Goal: Task Accomplishment & Management: Use online tool/utility

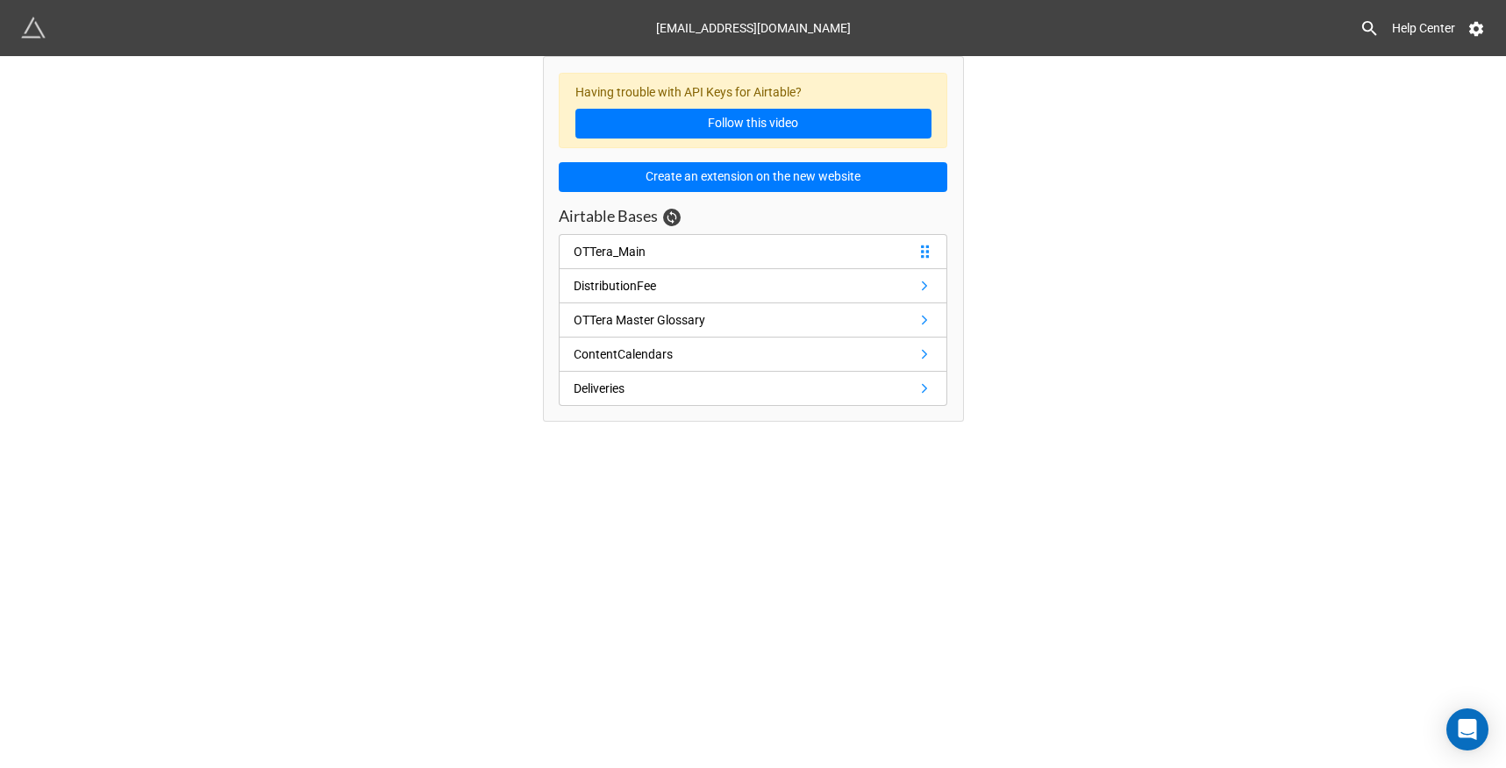
click at [620, 255] on div "OTTera_Main" at bounding box center [610, 251] width 72 height 19
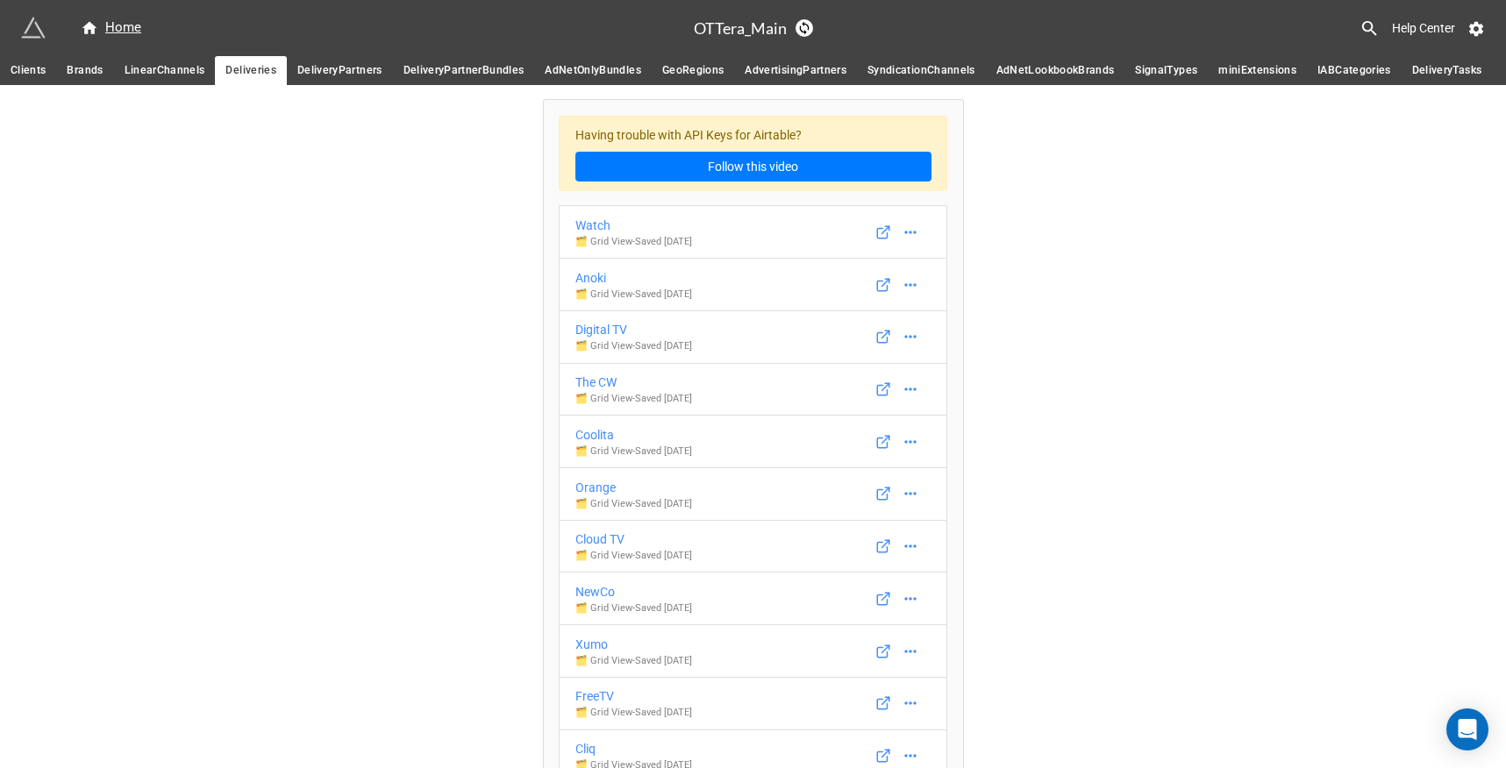
scroll to position [10329, 0]
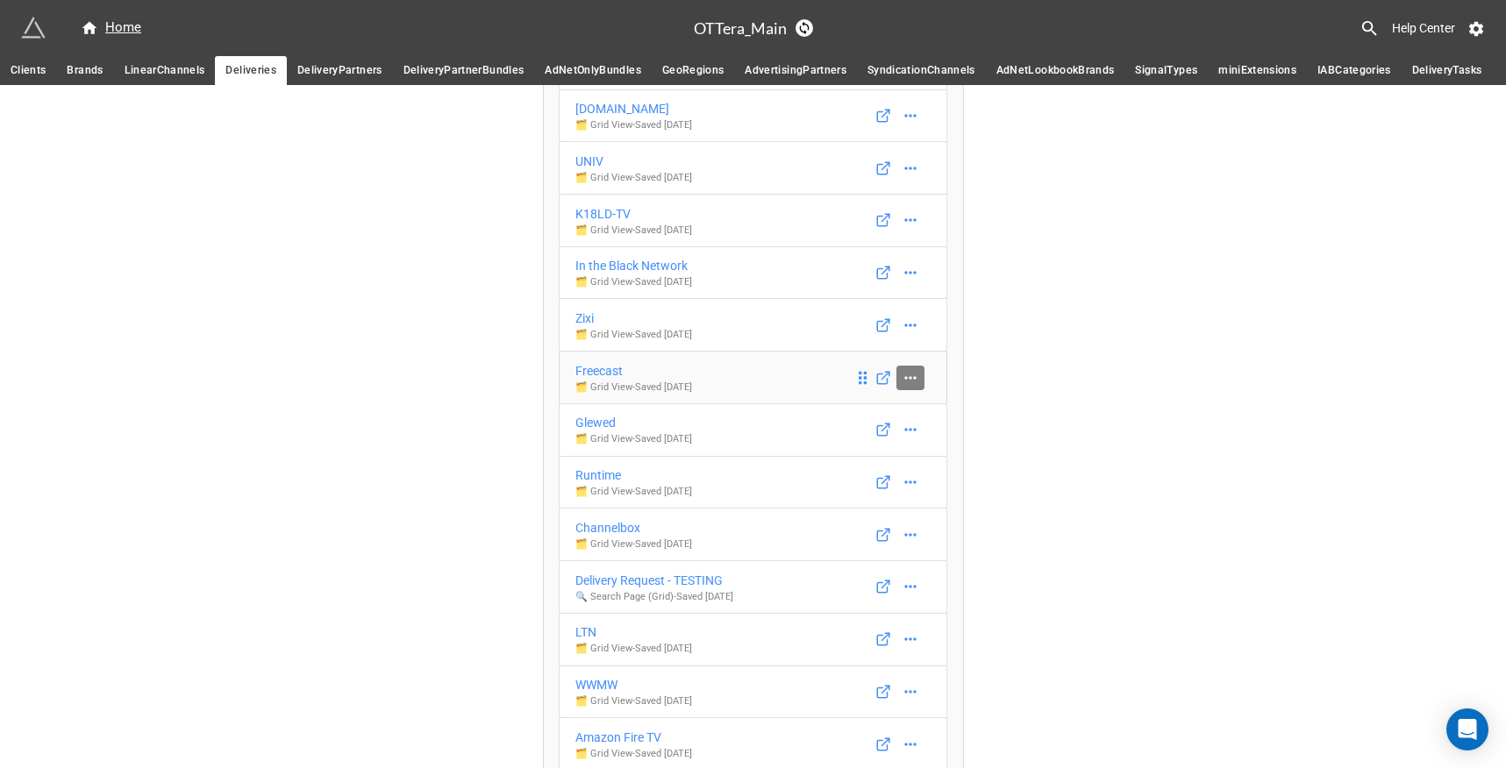
click at [905, 381] on link at bounding box center [910, 378] width 28 height 25
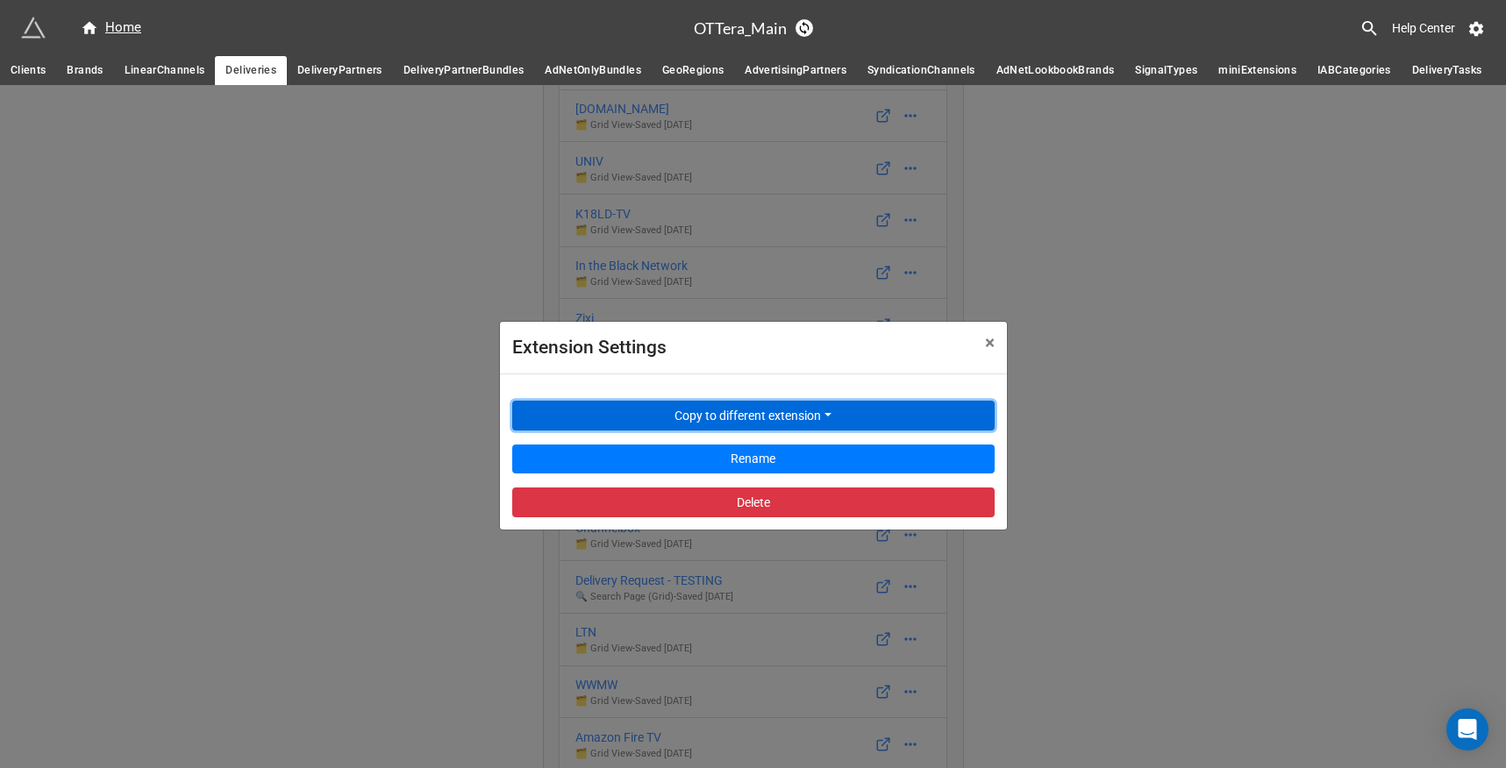
click at [830, 419] on button "Copy to different extension" at bounding box center [753, 416] width 482 height 30
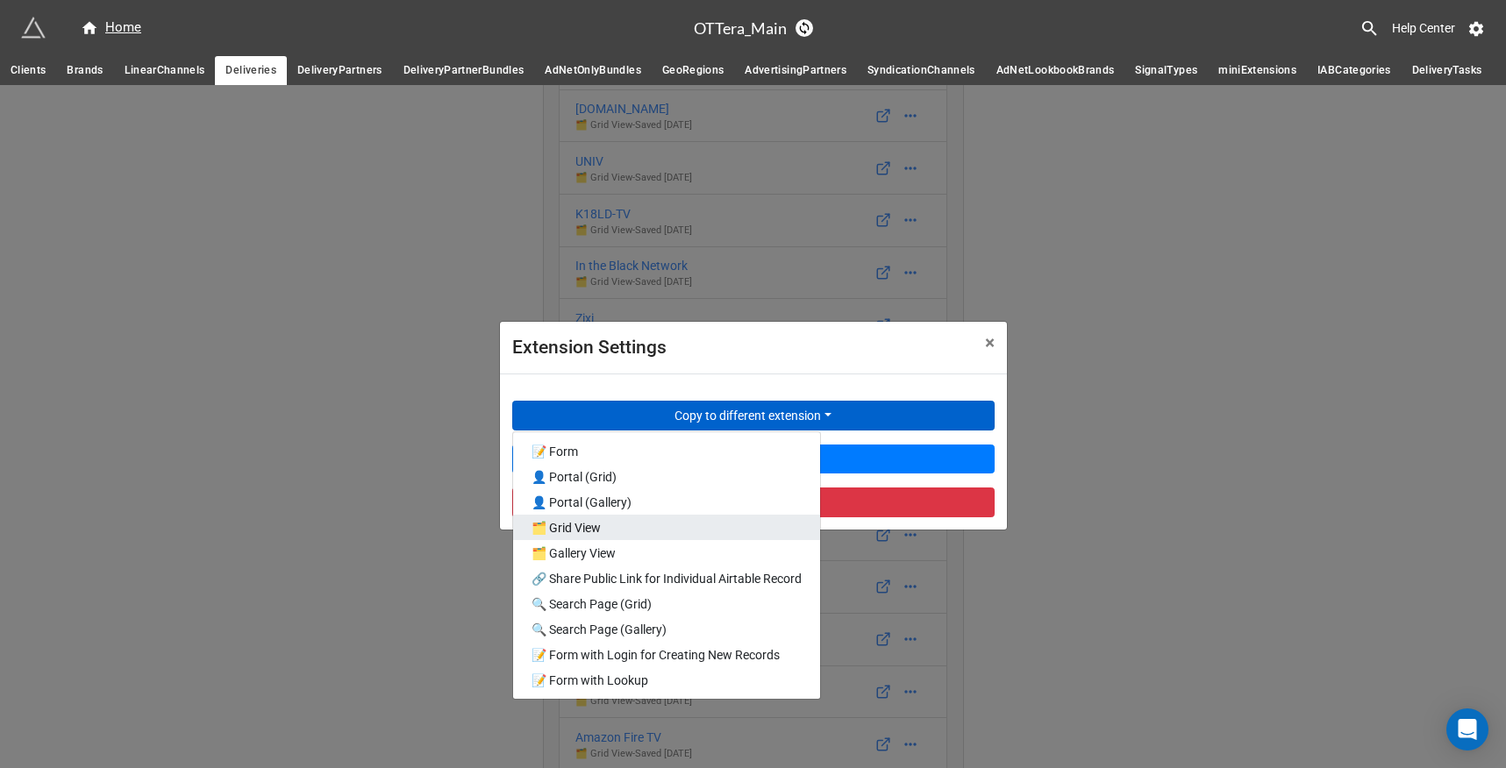
click at [655, 529] on link "🗂️ Grid View" at bounding box center [666, 527] width 307 height 25
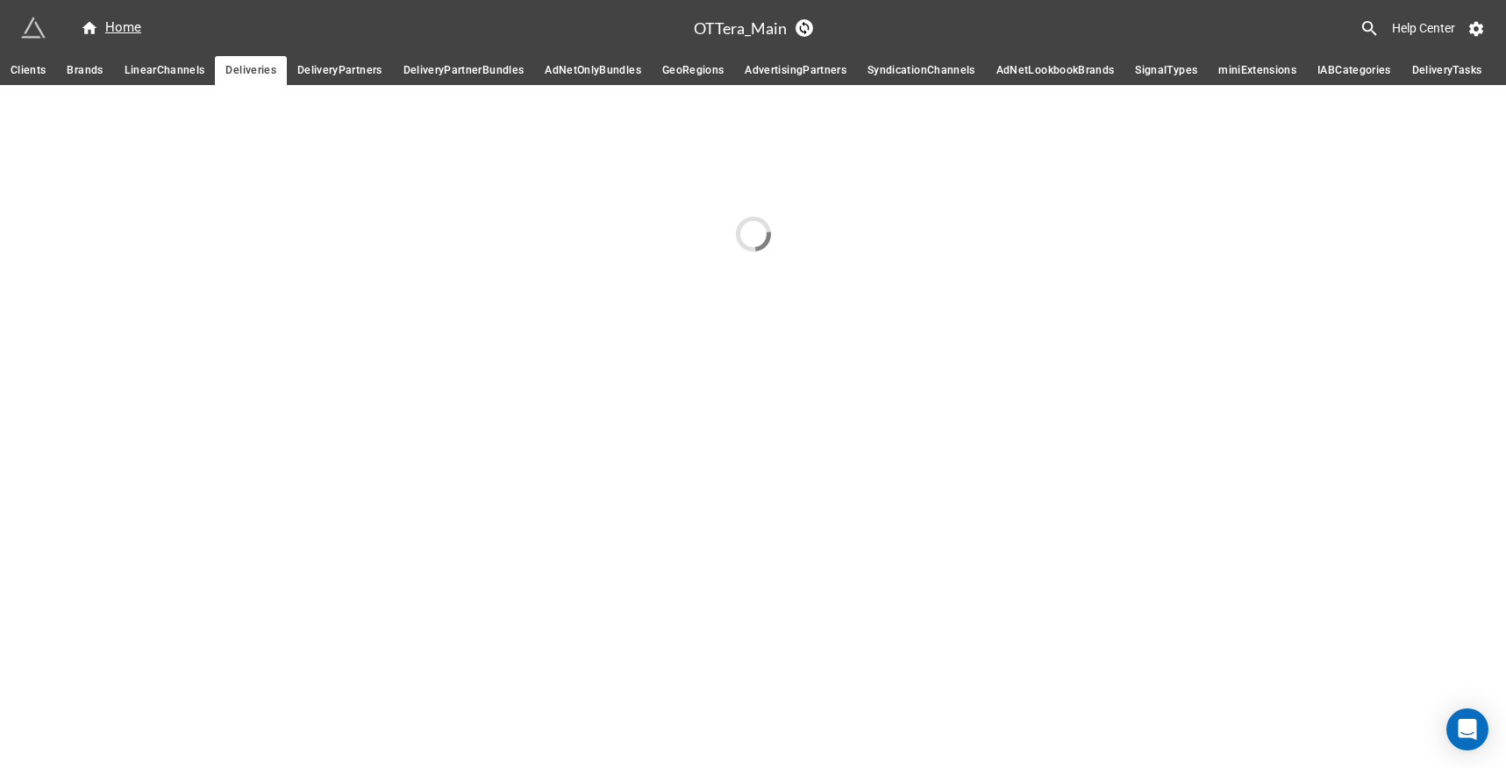
scroll to position [0, 0]
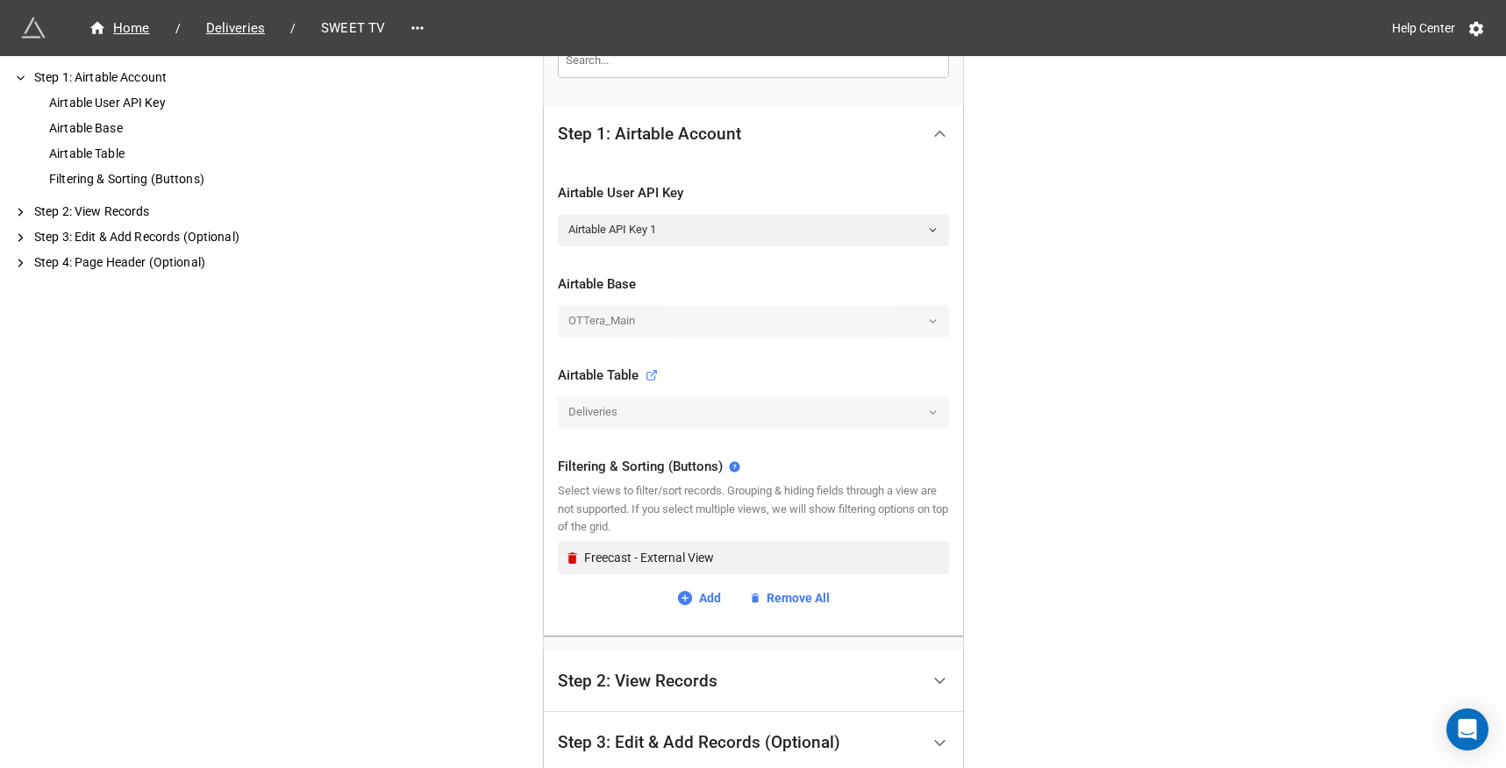
scroll to position [360, 0]
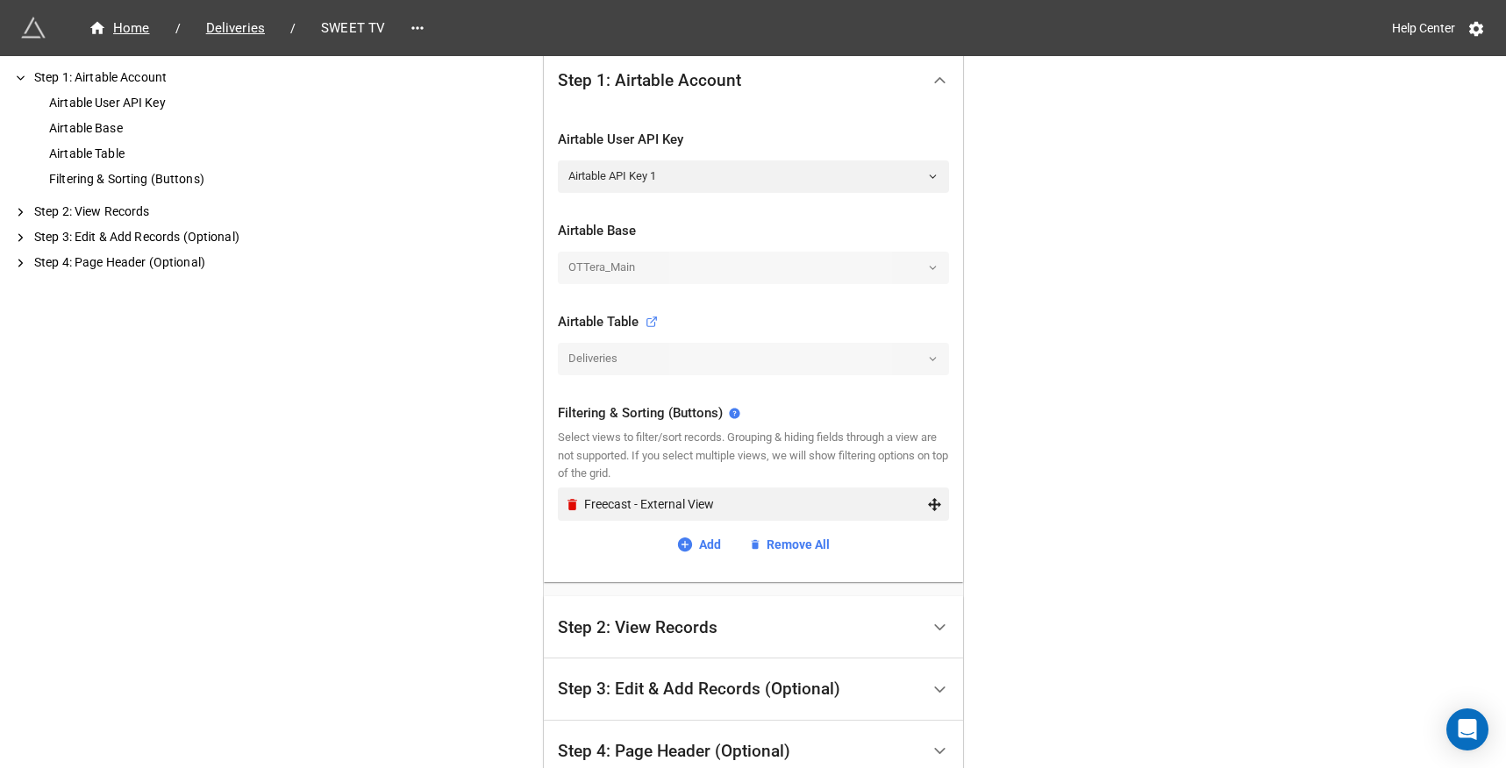
click at [595, 498] on div "Freecast - External View" at bounding box center [755, 504] width 343 height 19
click at [572, 502] on icon "Remove" at bounding box center [572, 504] width 15 height 15
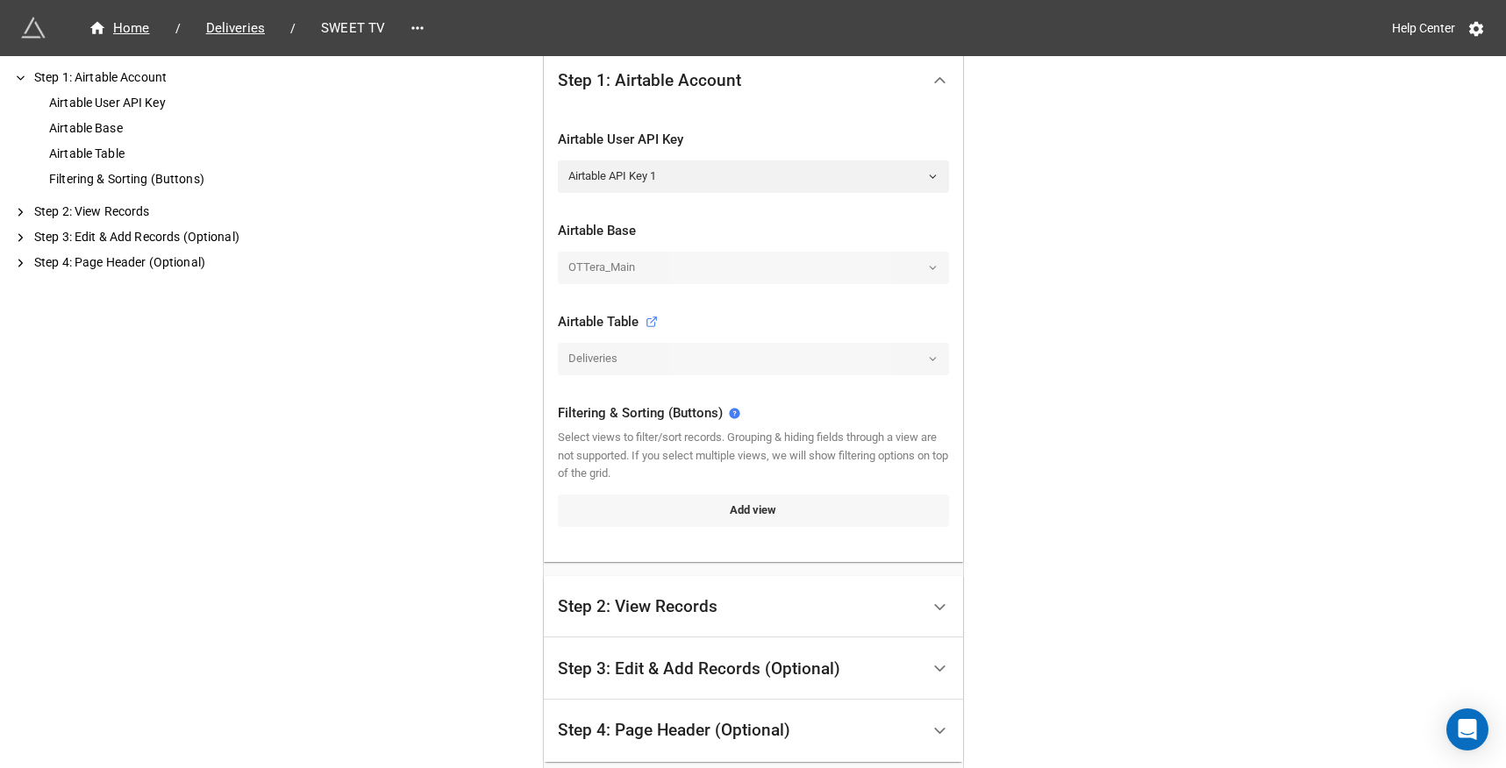
click at [652, 505] on link "Add view" at bounding box center [753, 511] width 391 height 32
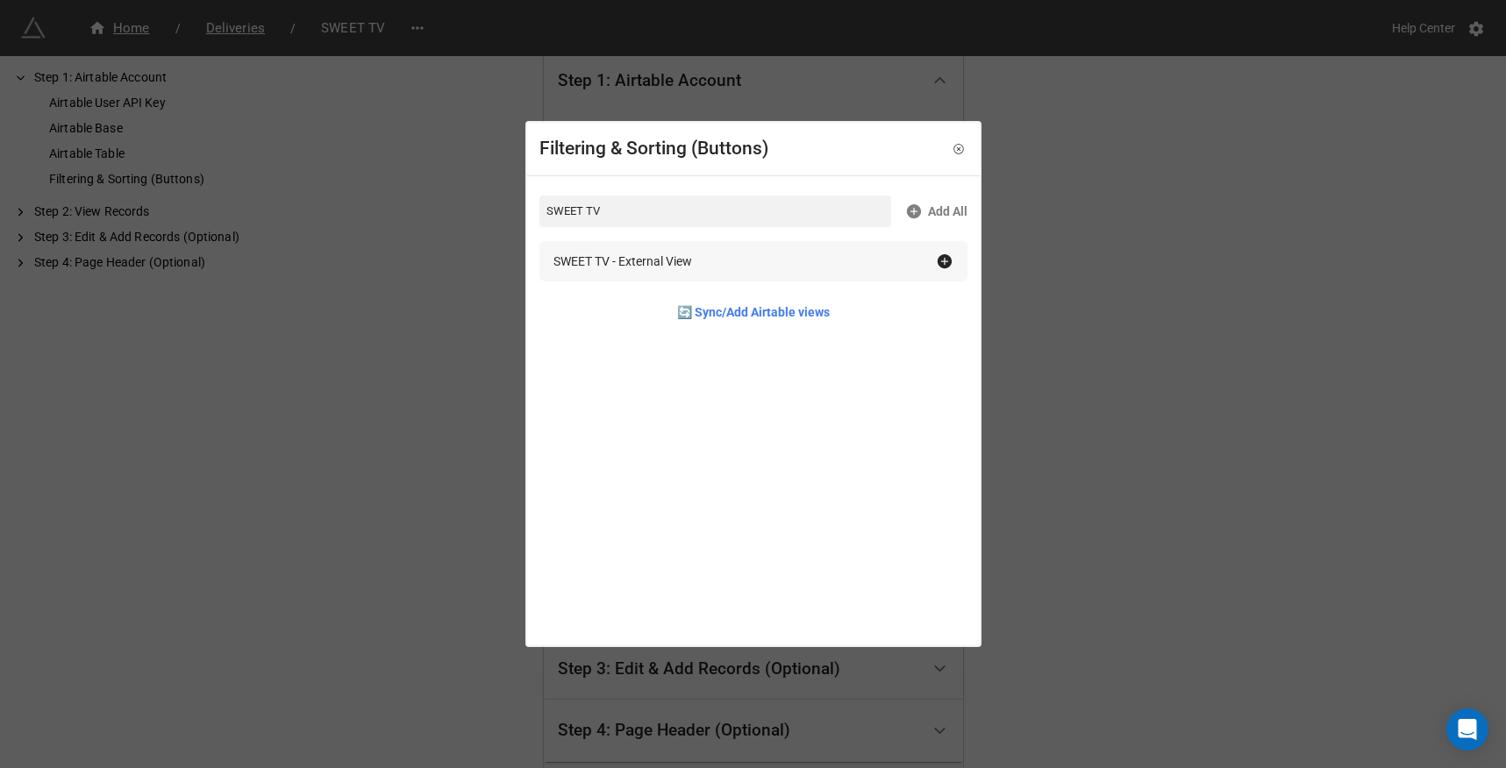
type input "SWEET TV"
click at [682, 270] on div "SWEET TV - External View" at bounding box center [622, 261] width 139 height 19
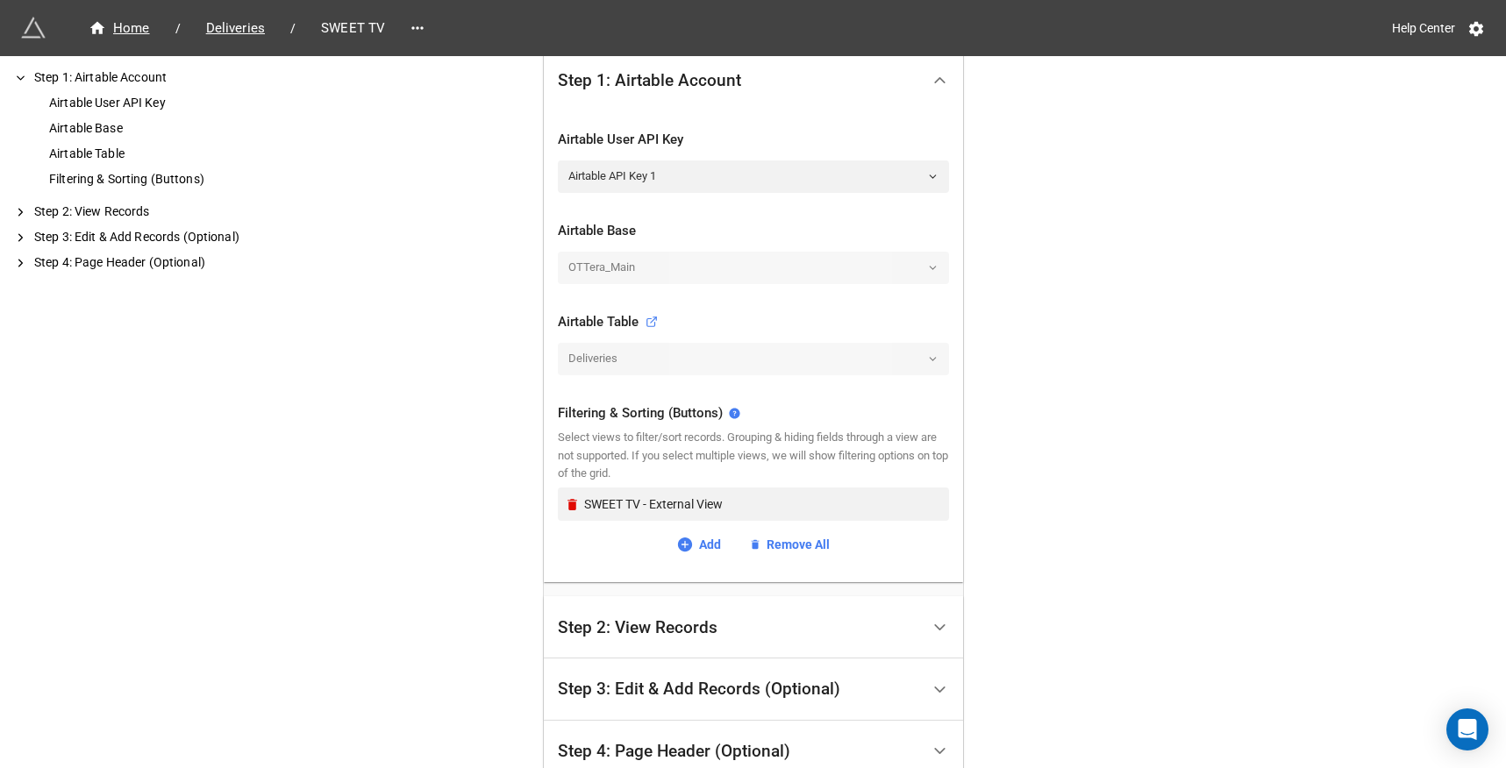
click at [491, 362] on div "Home / Deliveries / SWEET TV Help Center How to Setup Step 1: Airtable Account …" at bounding box center [753, 283] width 1506 height 1287
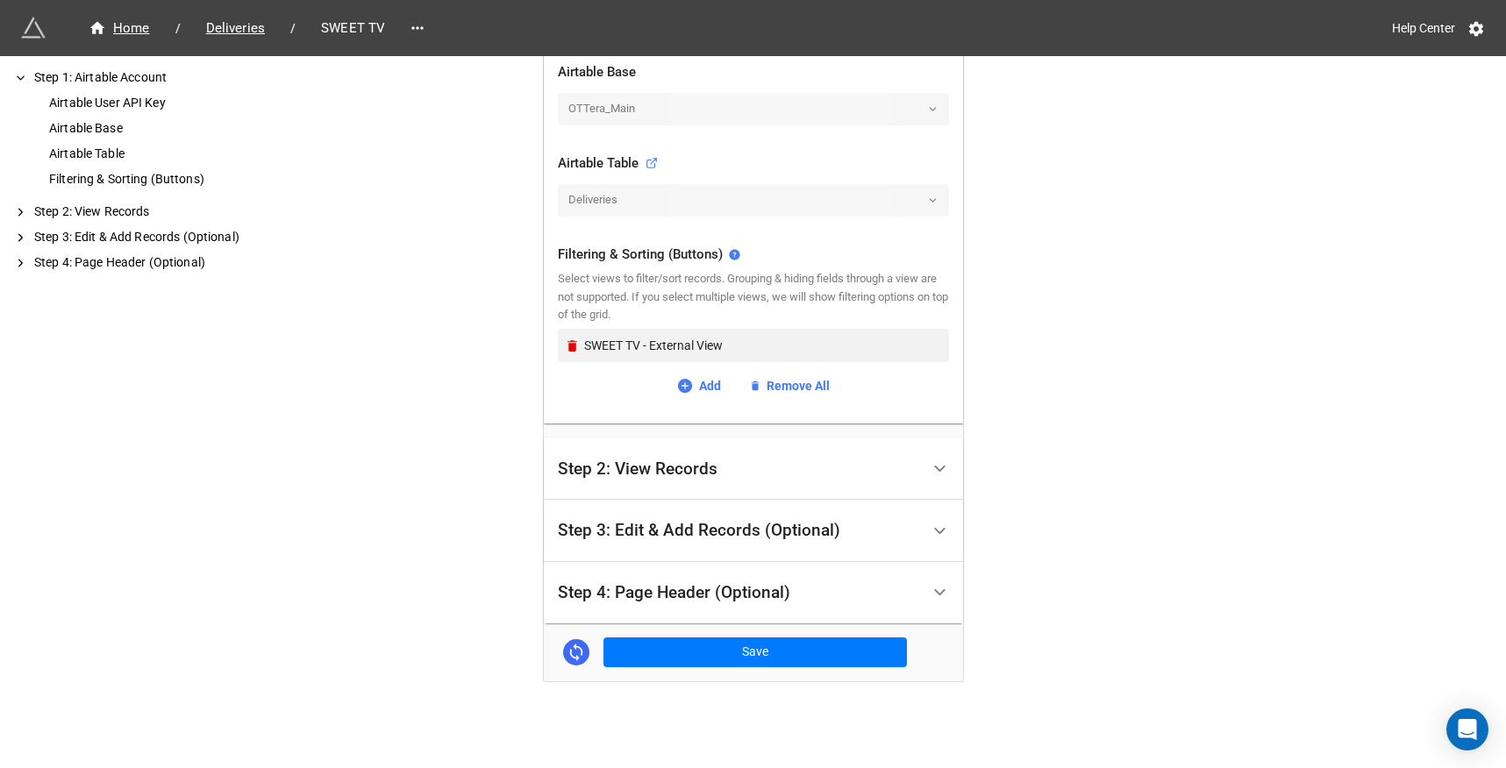
click at [631, 474] on div "Step 2: View Records" at bounding box center [638, 469] width 160 height 18
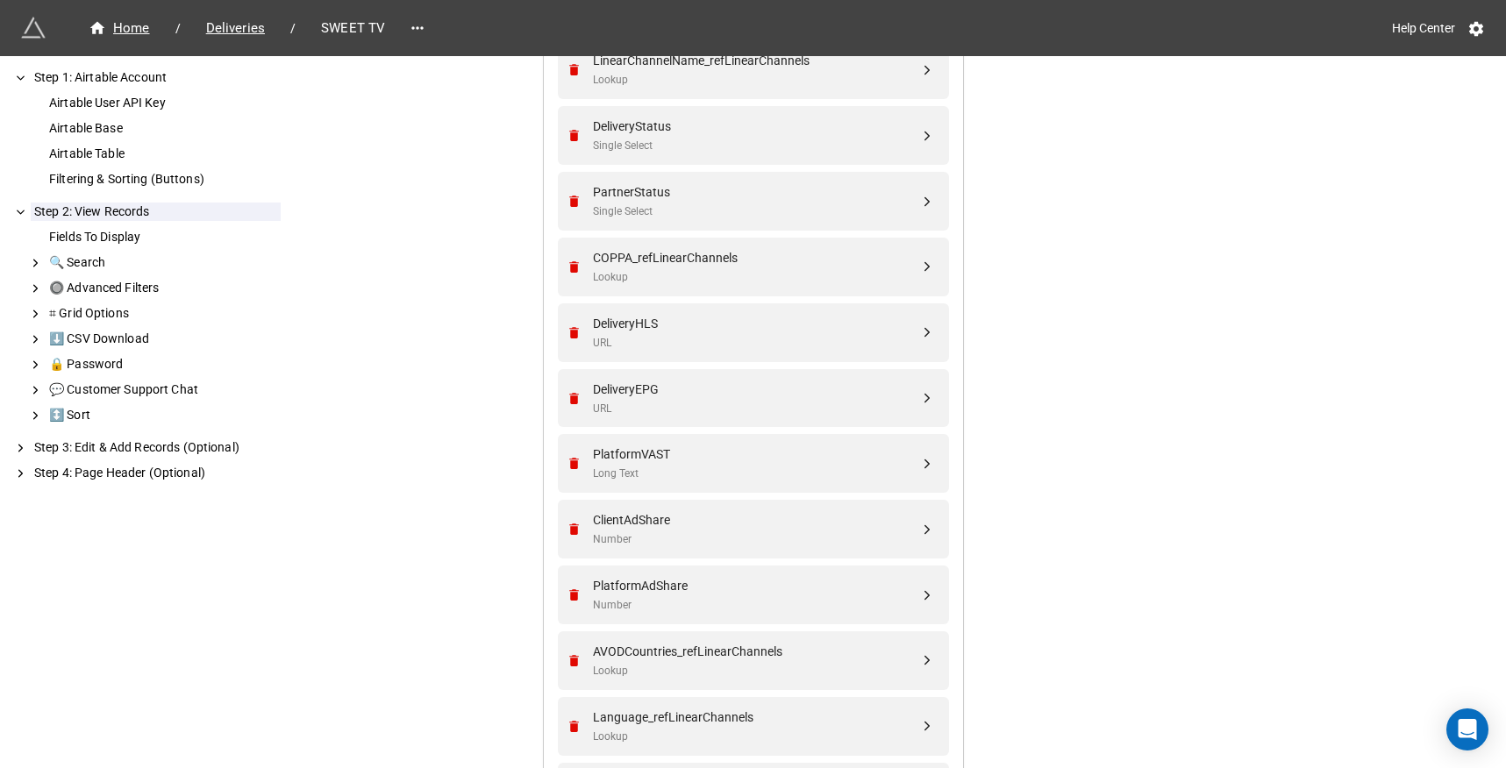
scroll to position [632, 0]
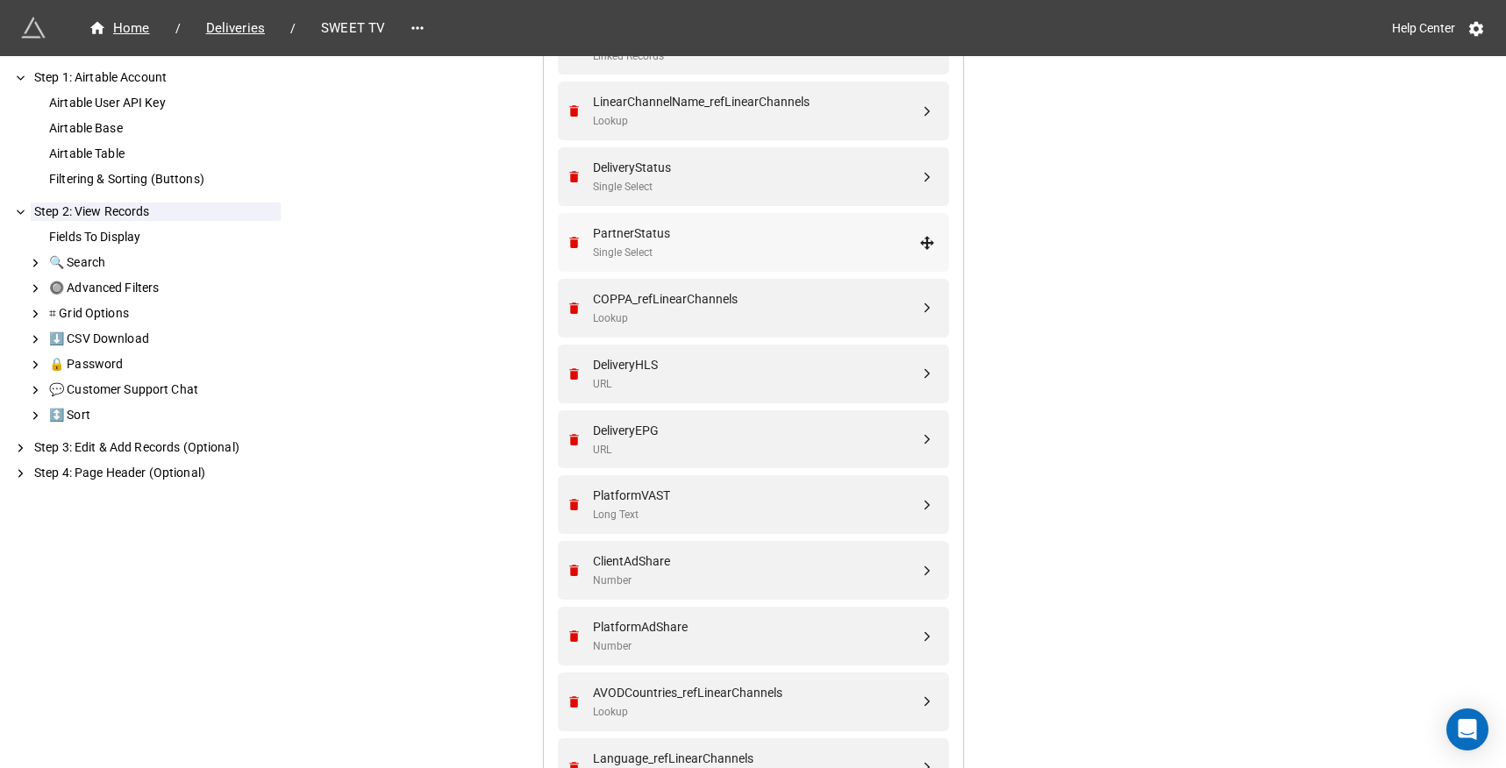
click at [645, 258] on div "Single Select" at bounding box center [756, 253] width 326 height 17
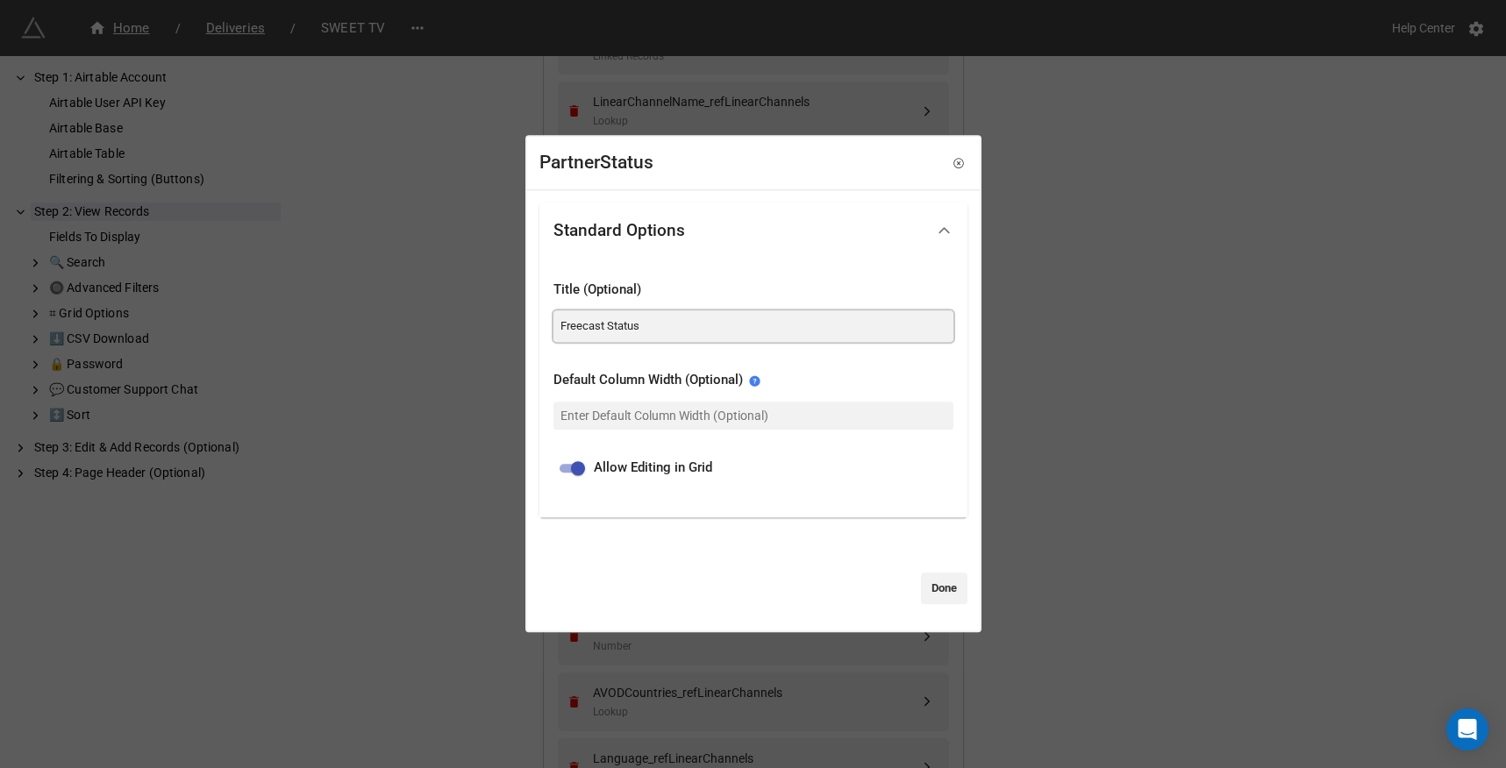
click at [585, 332] on input "Freecast Status" at bounding box center [753, 326] width 400 height 32
paste input "SWEET TV"
type input "SWEET TV Status"
click at [946, 593] on link "Done" at bounding box center [944, 589] width 46 height 32
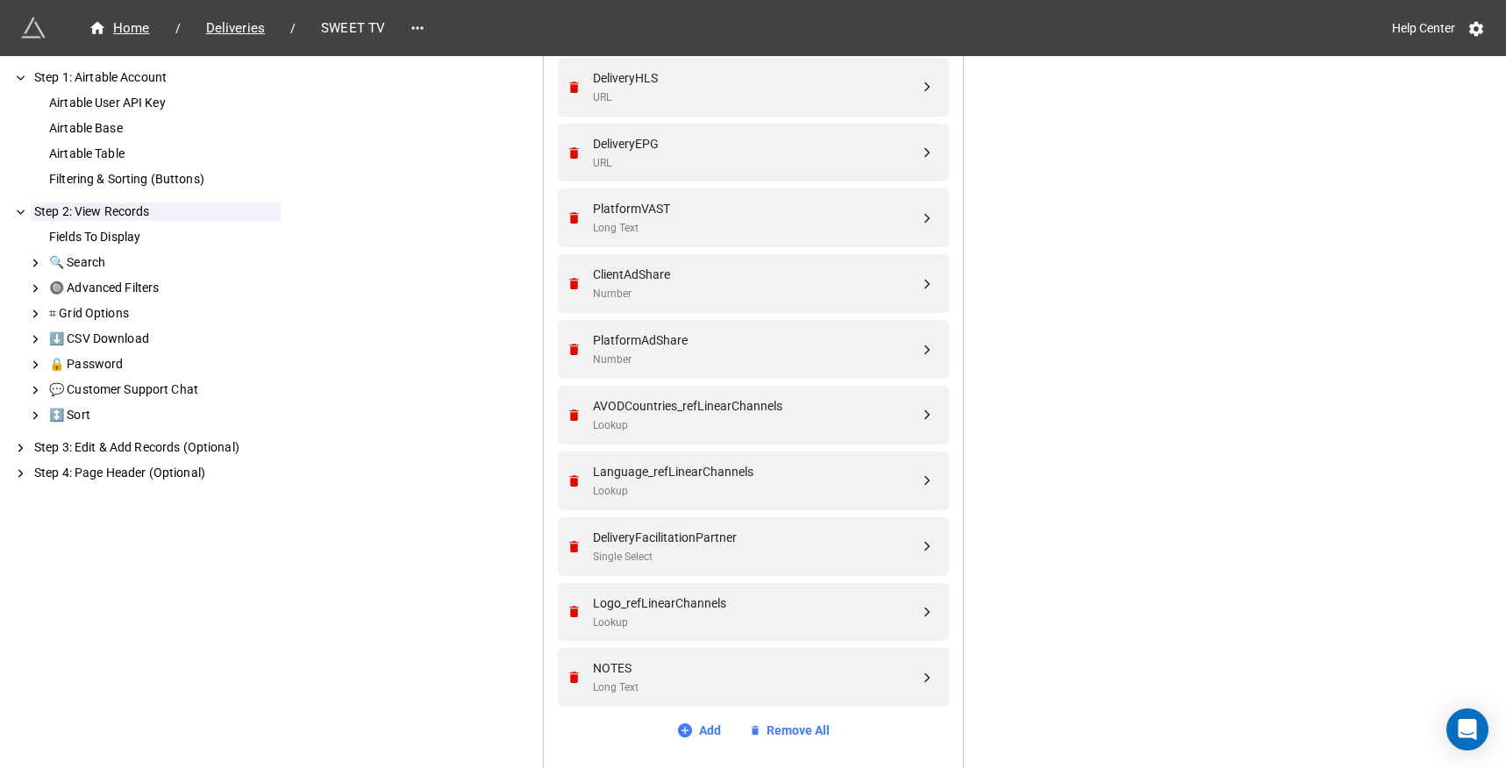
scroll to position [1249, 0]
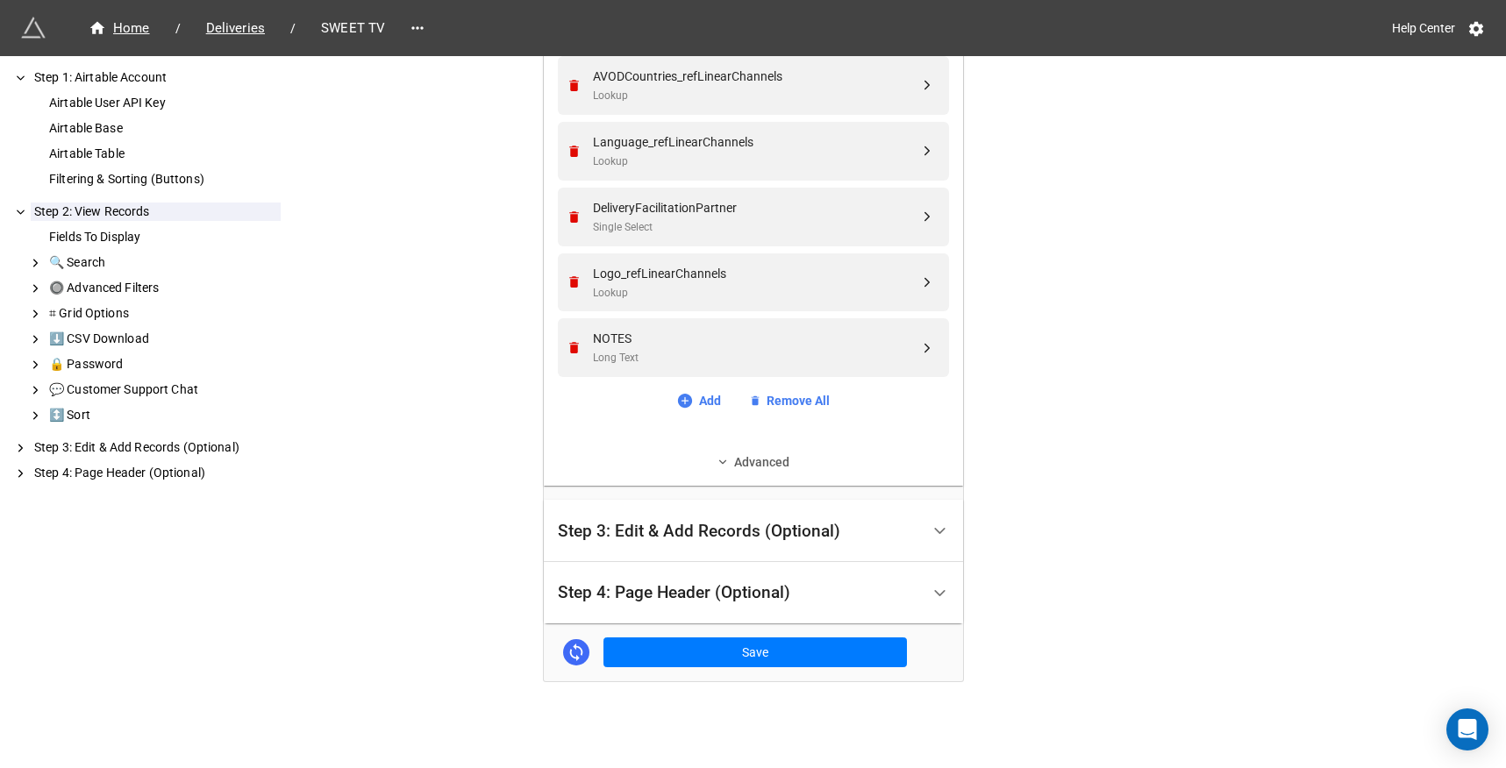
click at [724, 460] on link "Advanced" at bounding box center [753, 462] width 391 height 19
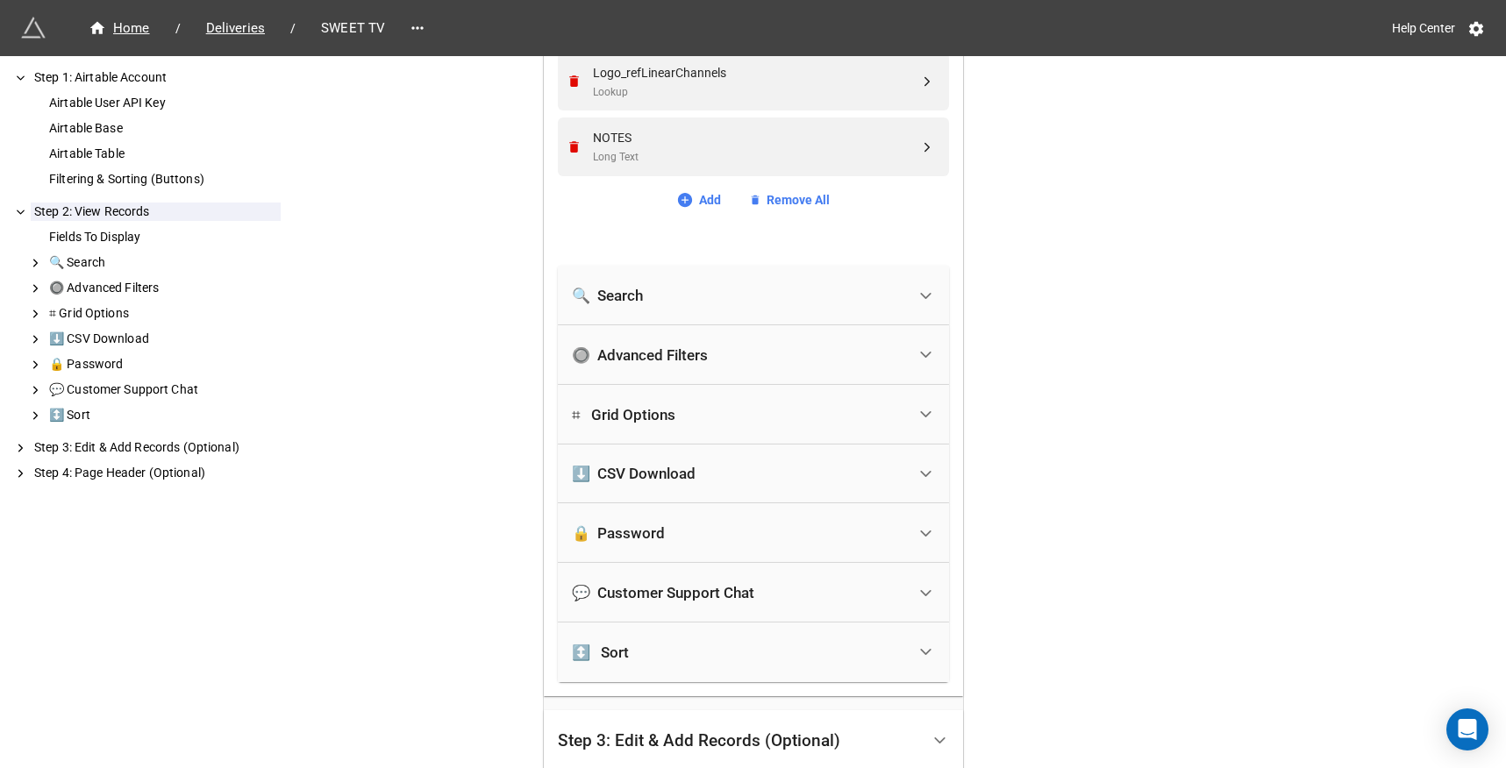
click at [709, 513] on div "🔒 Password" at bounding box center [753, 533] width 391 height 60
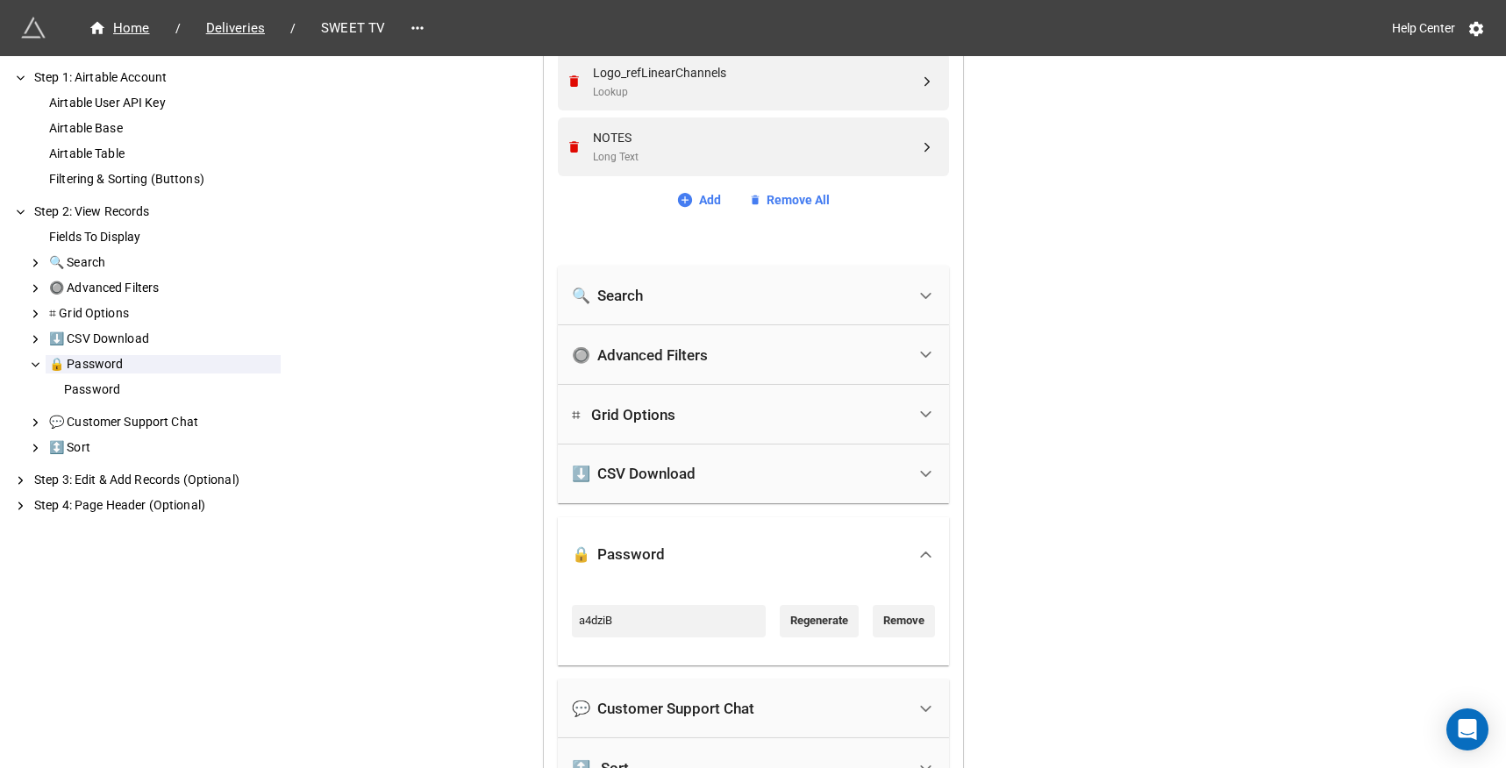
scroll to position [1571, 0]
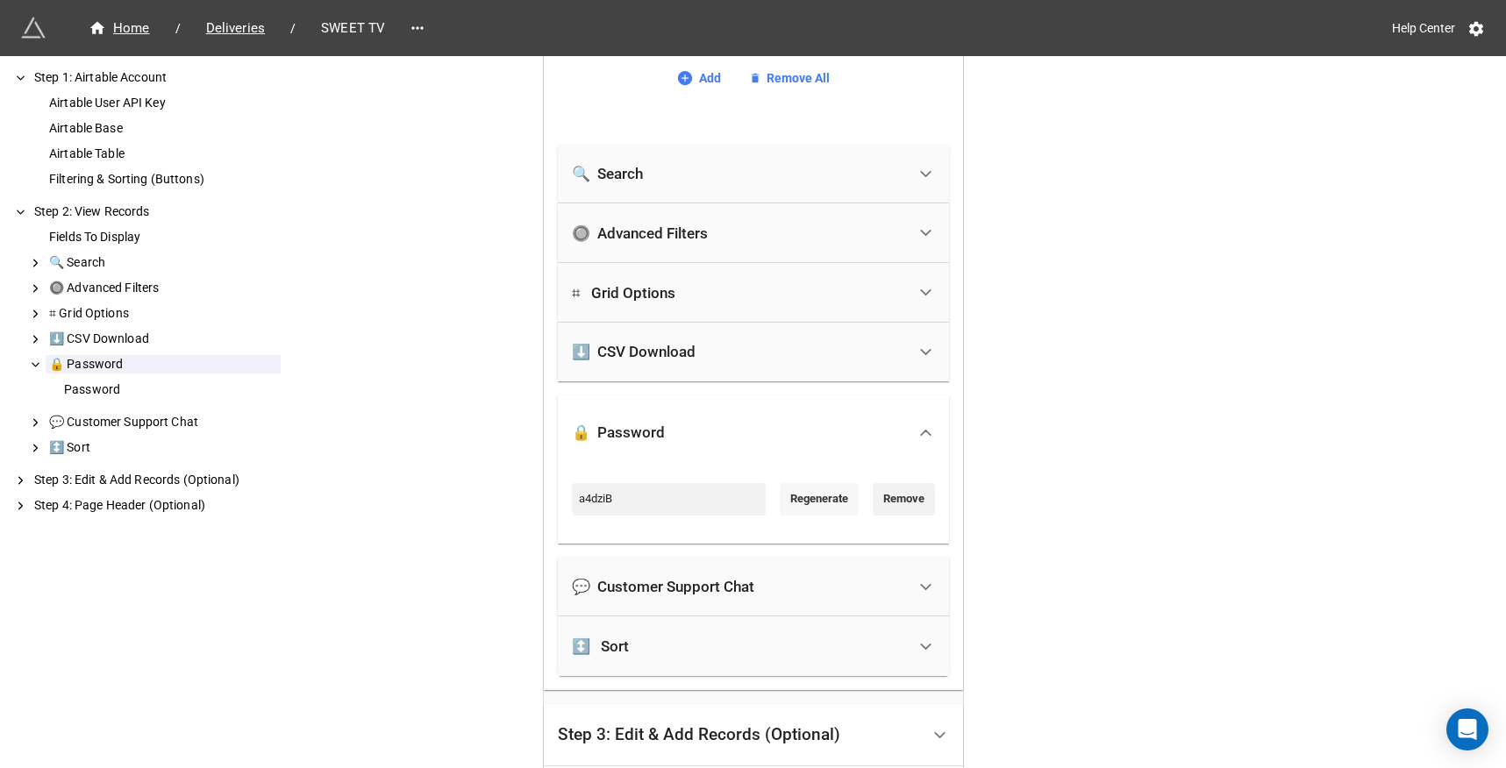
click at [807, 498] on link "Regenerate" at bounding box center [819, 499] width 79 height 32
type input "8hm6Dw"
click at [668, 502] on input "8hm6Dw" at bounding box center [669, 499] width 194 height 32
click at [667, 502] on input "8hm6Dw" at bounding box center [669, 499] width 194 height 32
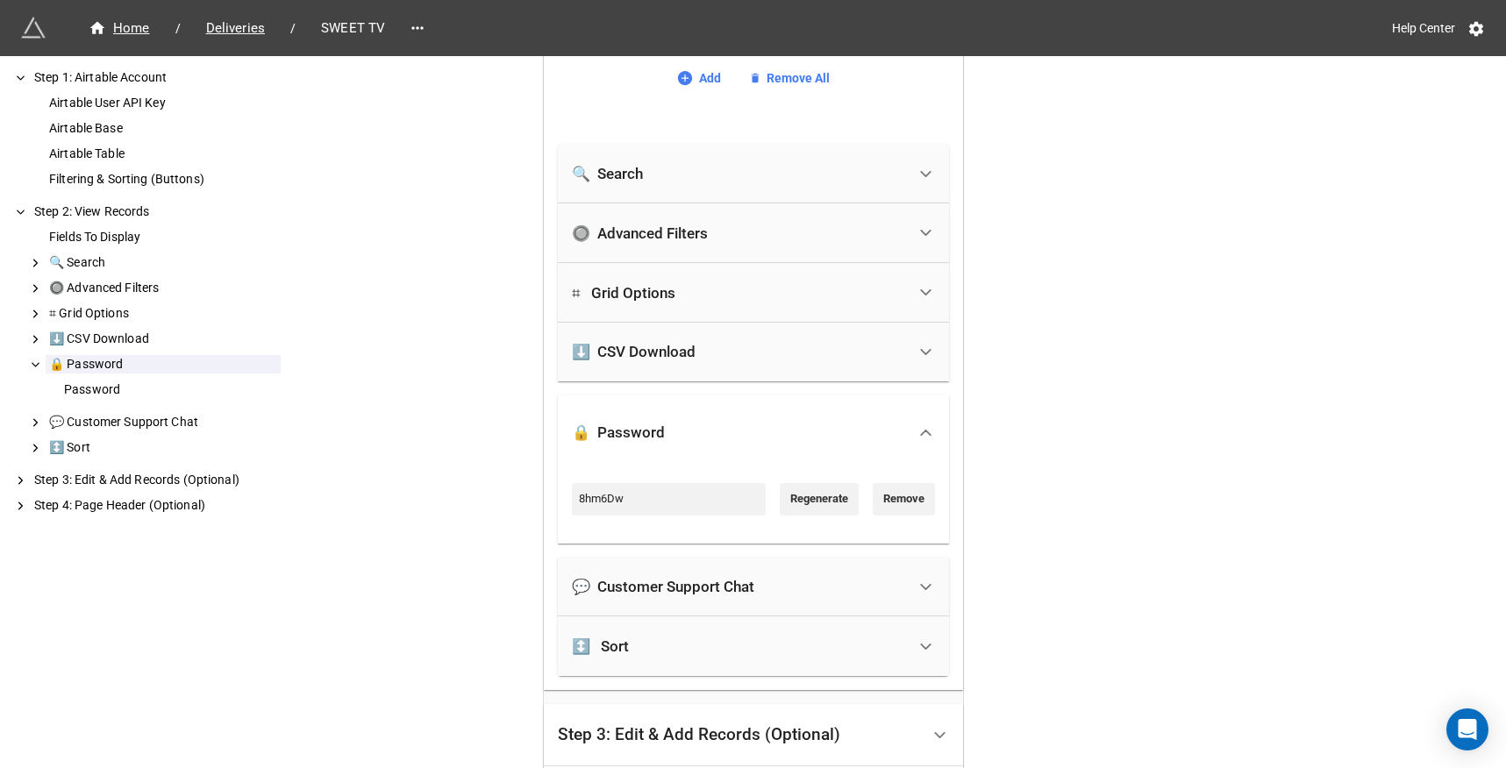
scroll to position [1776, 0]
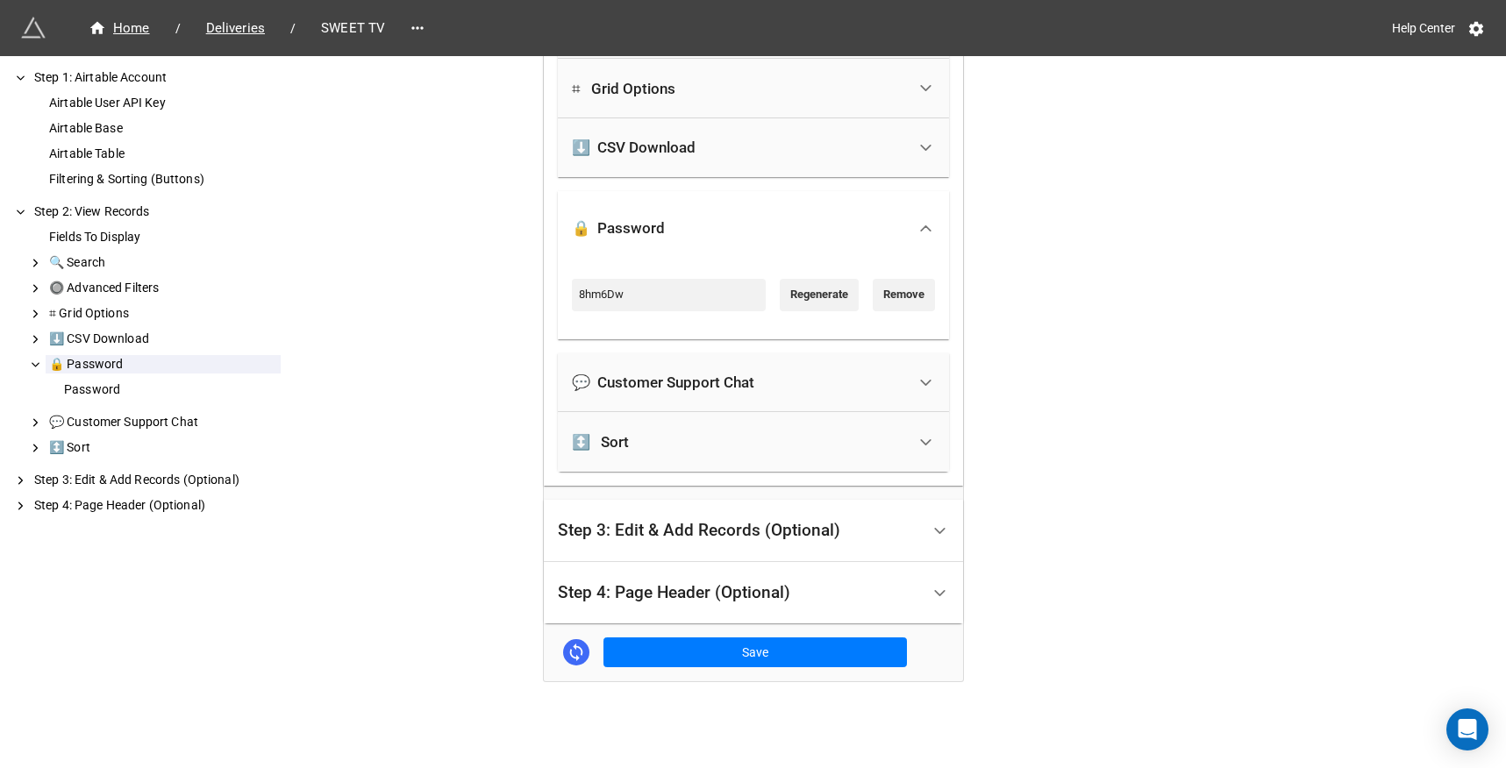
click at [613, 588] on div "Step 4: Page Header (Optional)" at bounding box center [674, 593] width 232 height 18
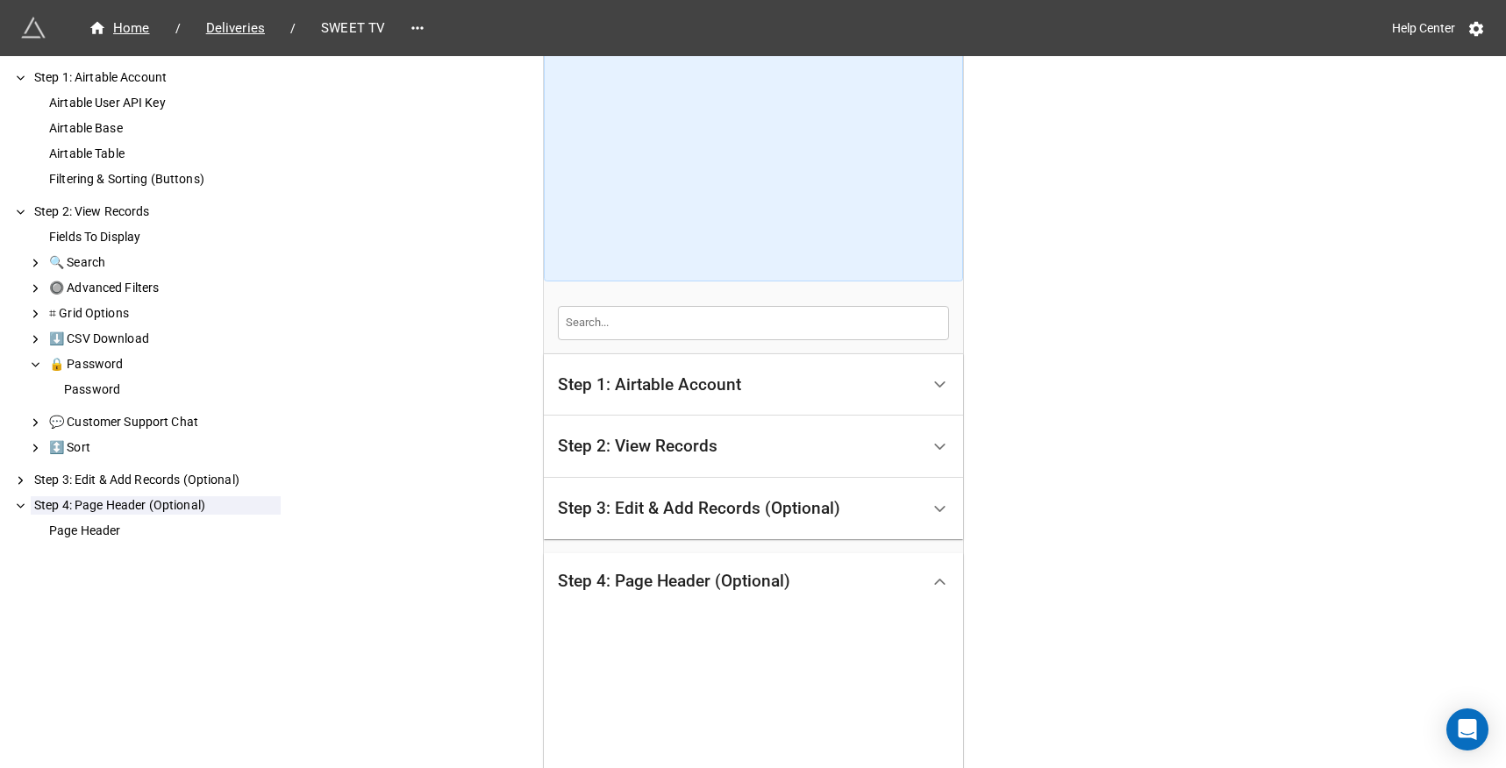
scroll to position [368, 0]
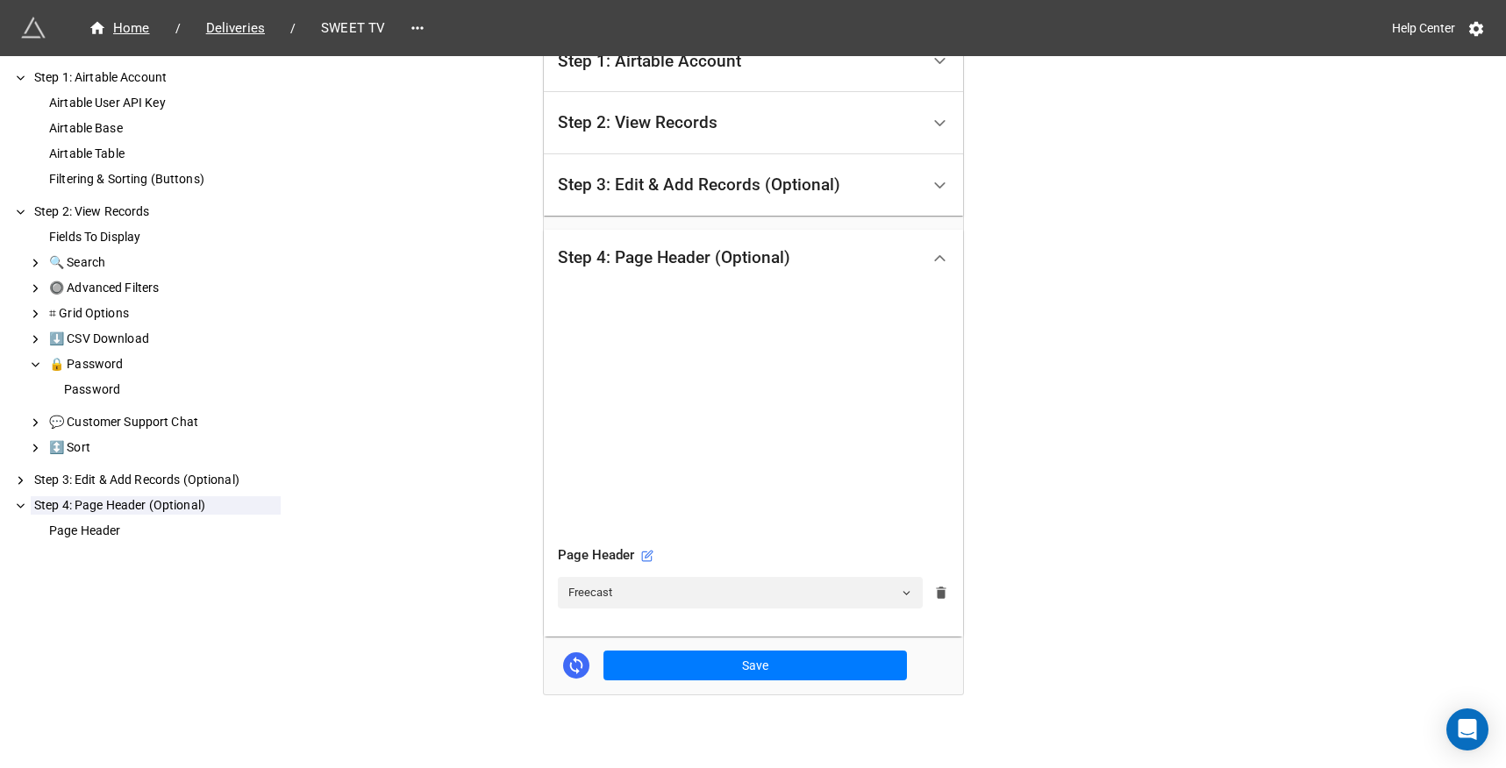
click at [936, 595] on icon at bounding box center [941, 593] width 10 height 12
click at [937, 587] on icon at bounding box center [939, 593] width 14 height 14
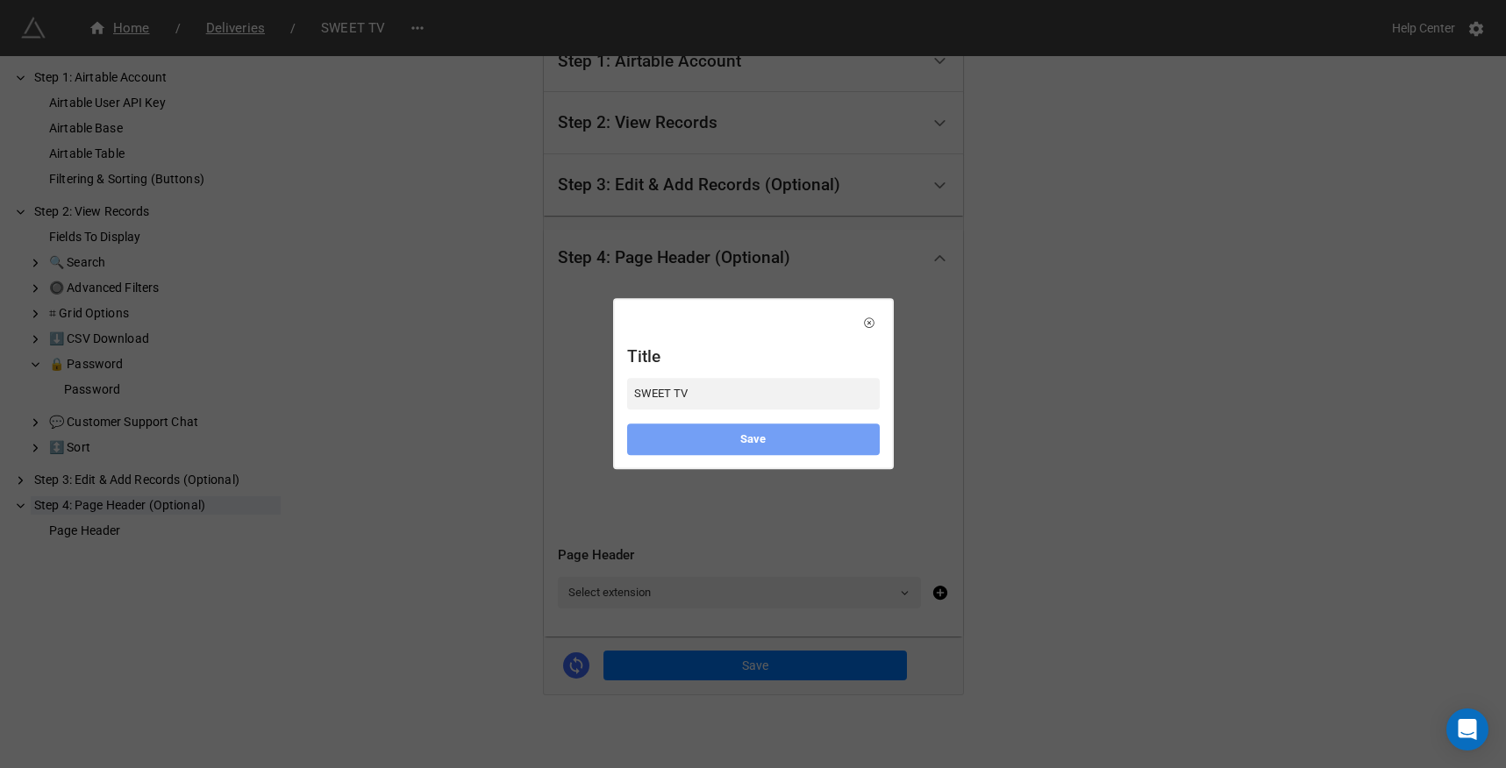
type input "SWEET TV"
click at [759, 443] on link "Save" at bounding box center [753, 440] width 253 height 32
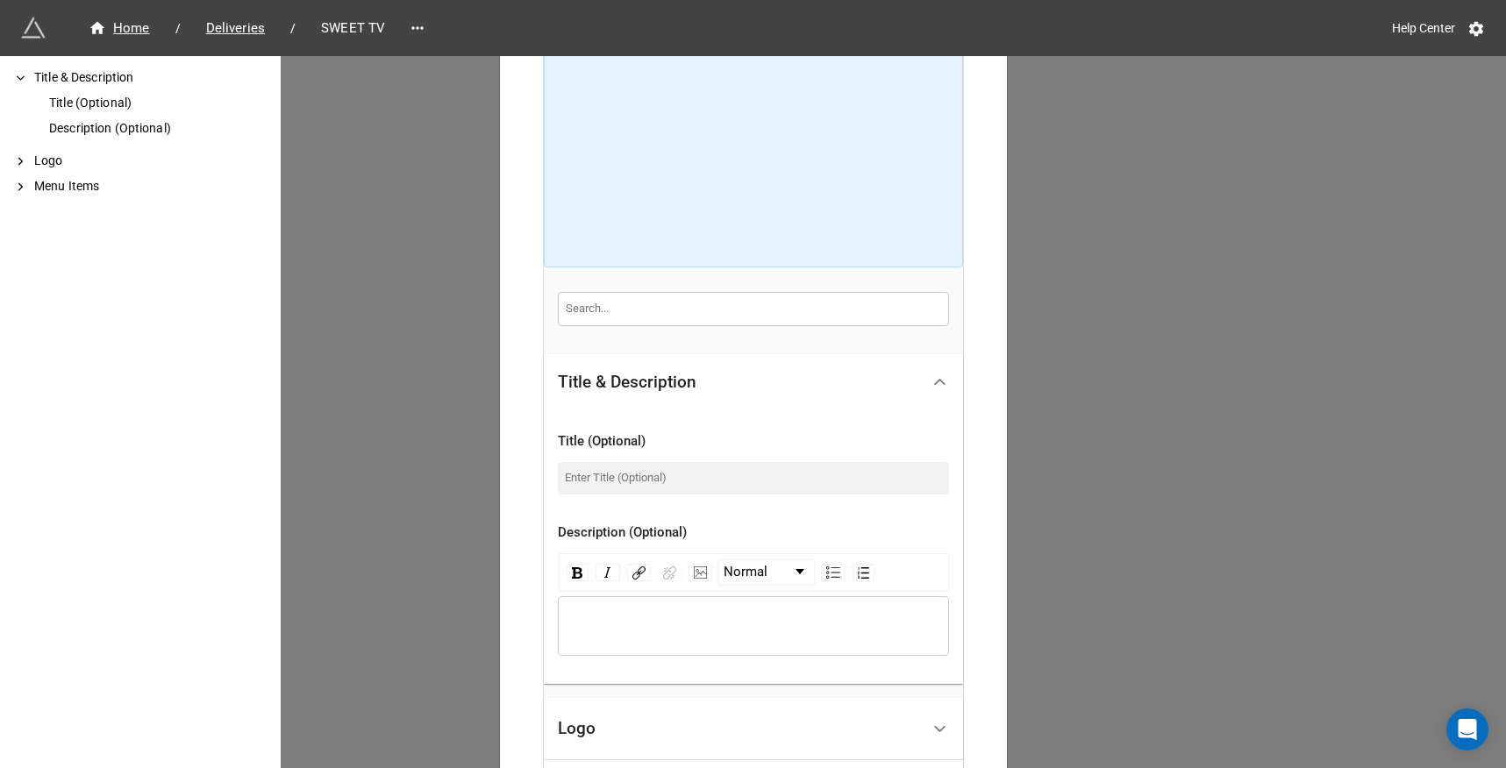
scroll to position [205, 0]
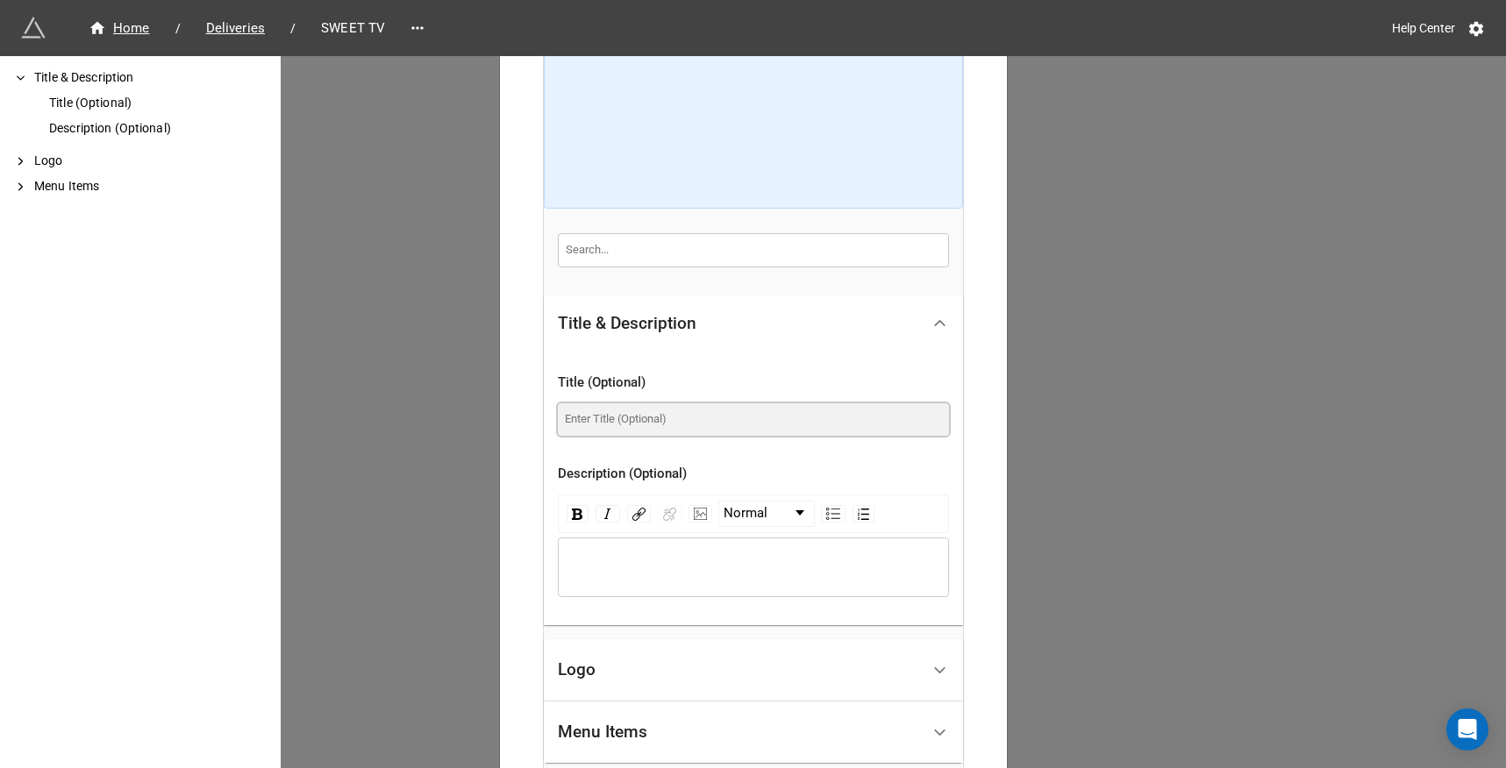
click at [704, 421] on input at bounding box center [753, 419] width 391 height 32
paste input "SWEET TV"
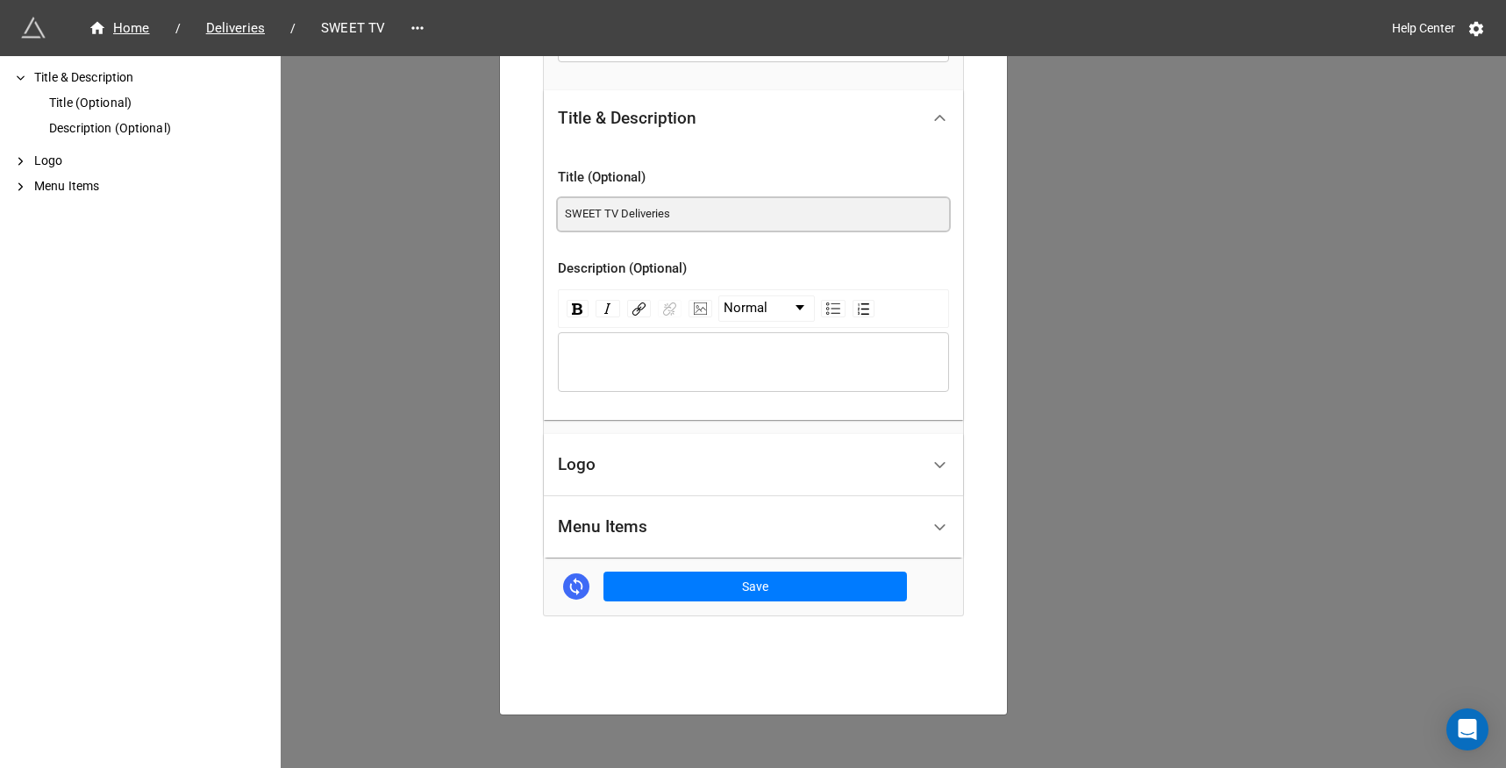
type input "SWEET TV Deliveries"
click at [675, 467] on div "Logo" at bounding box center [739, 465] width 362 height 41
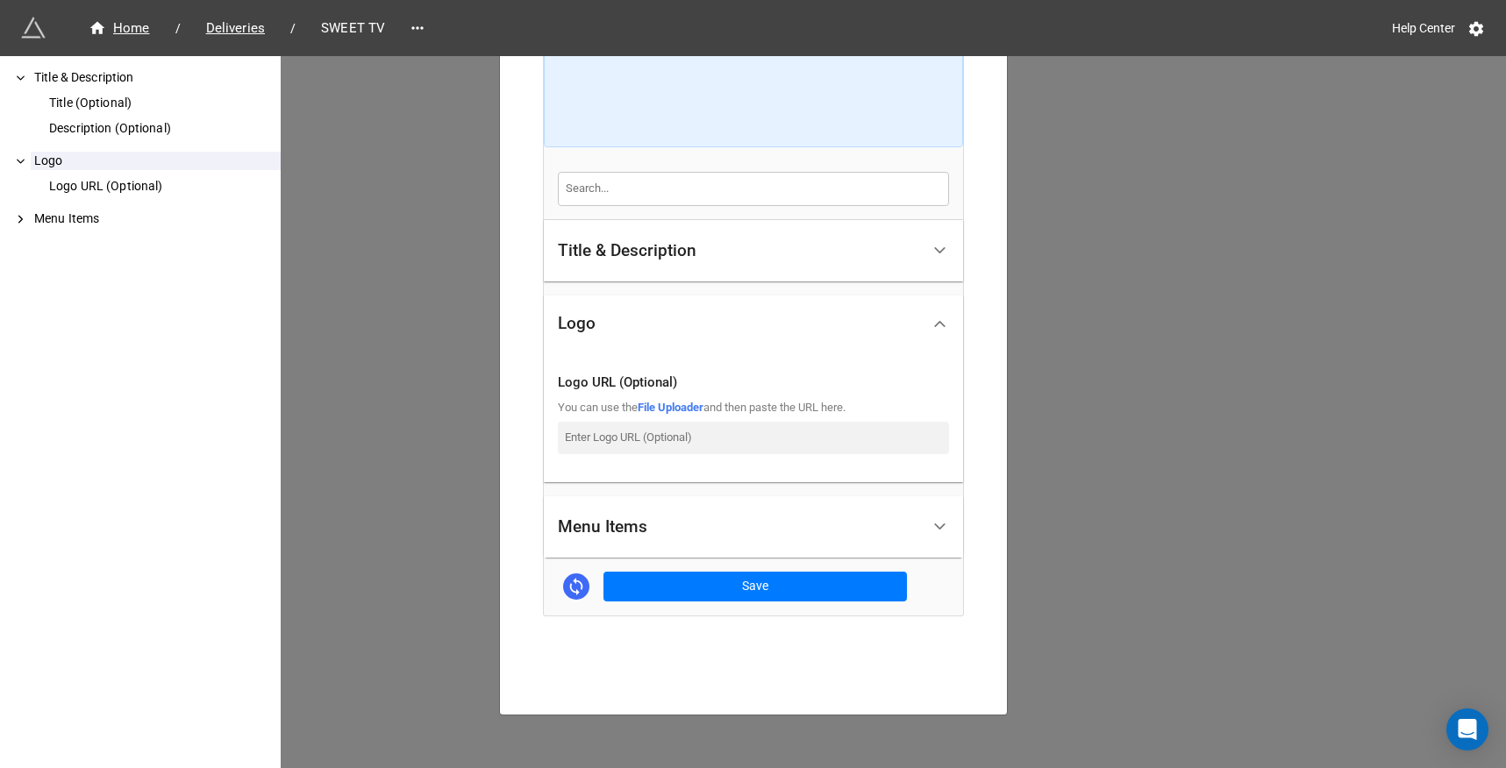
scroll to position [483, 0]
click at [617, 444] on input at bounding box center [753, 438] width 391 height 32
paste input "https://dde6k395qc1nd.cloudfront.net/ottera/image/logo-5878x3307.png"
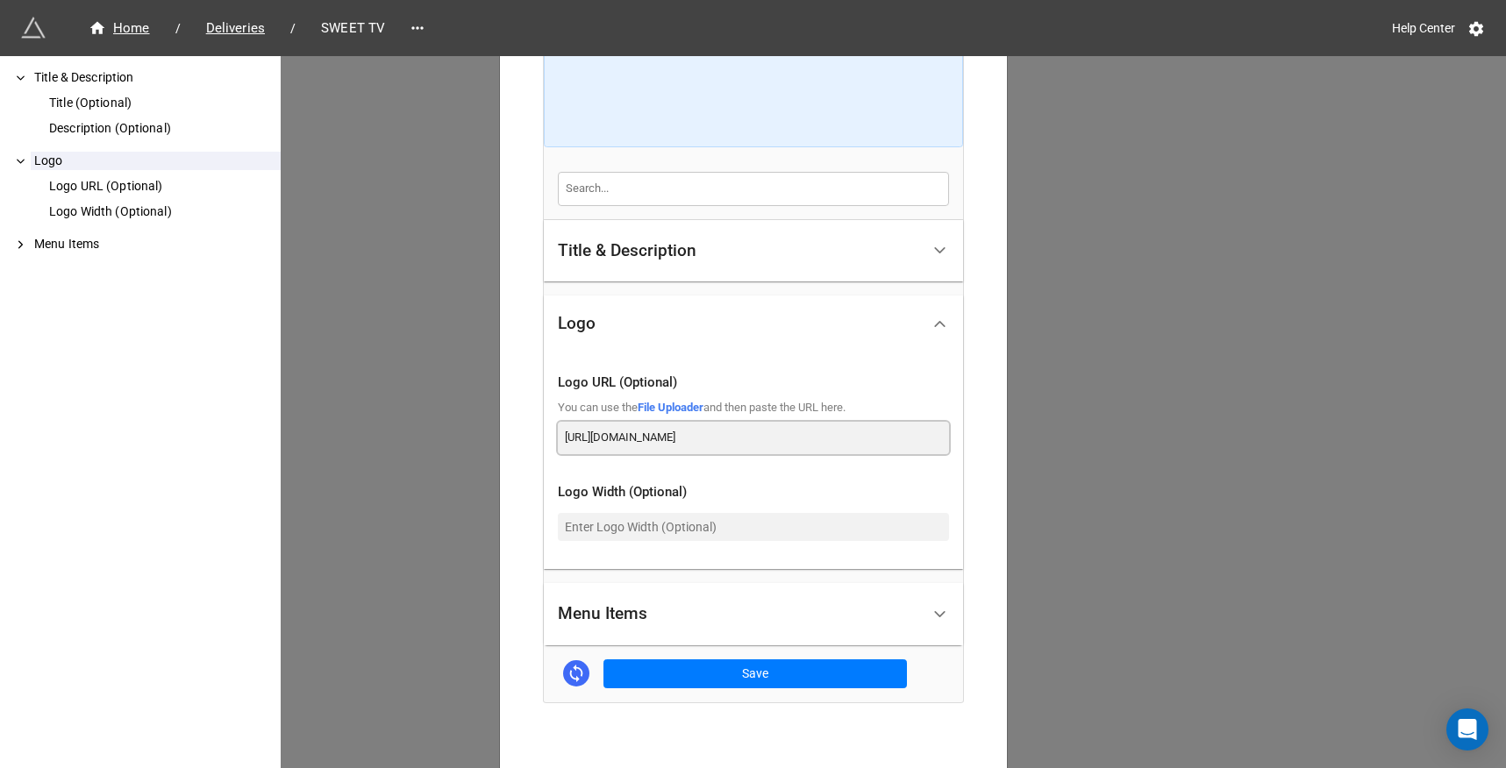
scroll to position [0, 11]
type input "https://dde6k395qc1nd.cloudfront.net/ottera/image/logo-5878x3307.png"
click at [691, 655] on div "Title & Description Title (Optional) Description (Optional) Logo Logo URL (Opti…" at bounding box center [753, 409] width 419 height 502
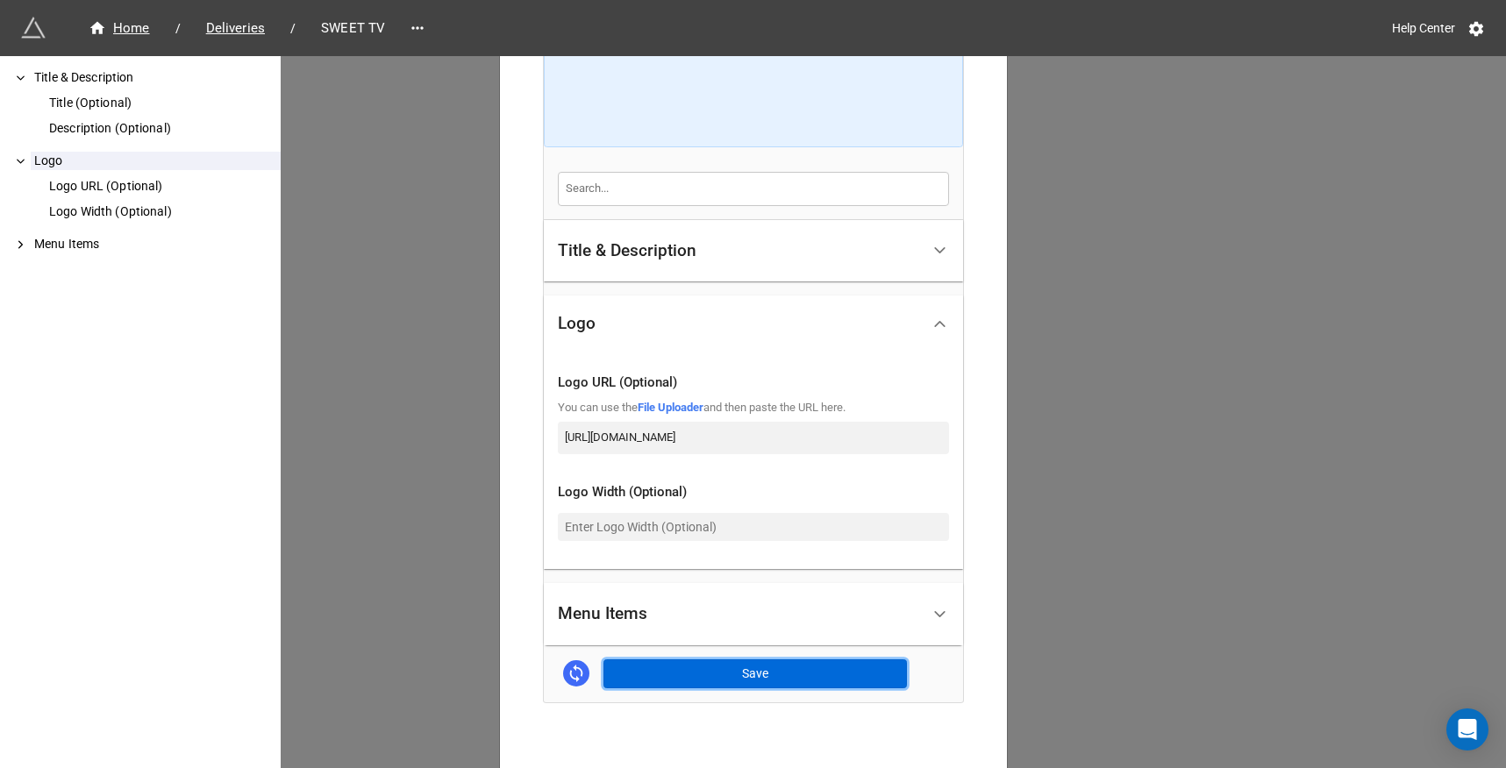
click at [691, 668] on button "Save" at bounding box center [754, 674] width 303 height 30
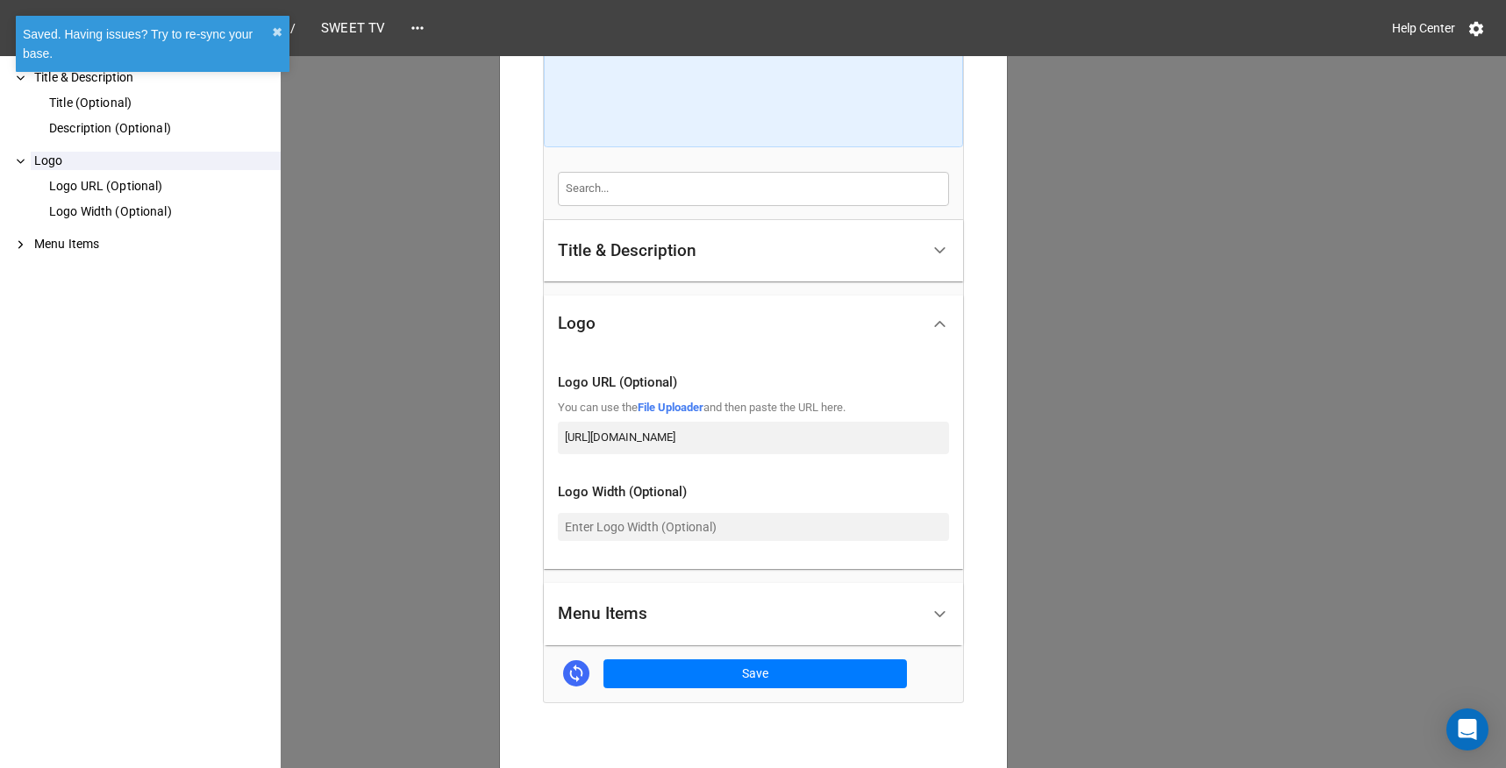
click at [1083, 453] on div "SWEET TV × Close How to Setup Title & Description Title (Optional) Description …" at bounding box center [753, 440] width 1506 height 768
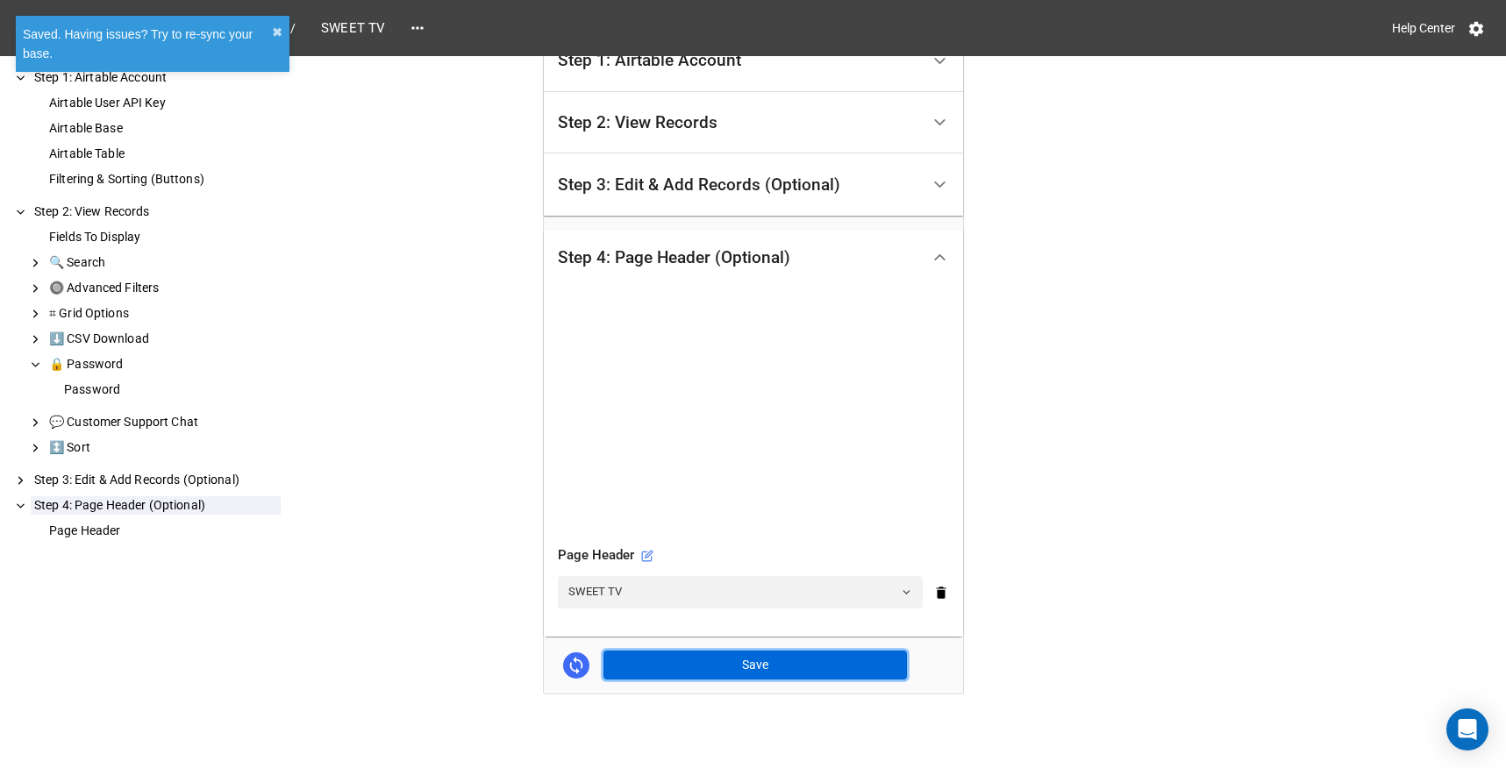
click at [770, 666] on button "Save" at bounding box center [754, 666] width 303 height 30
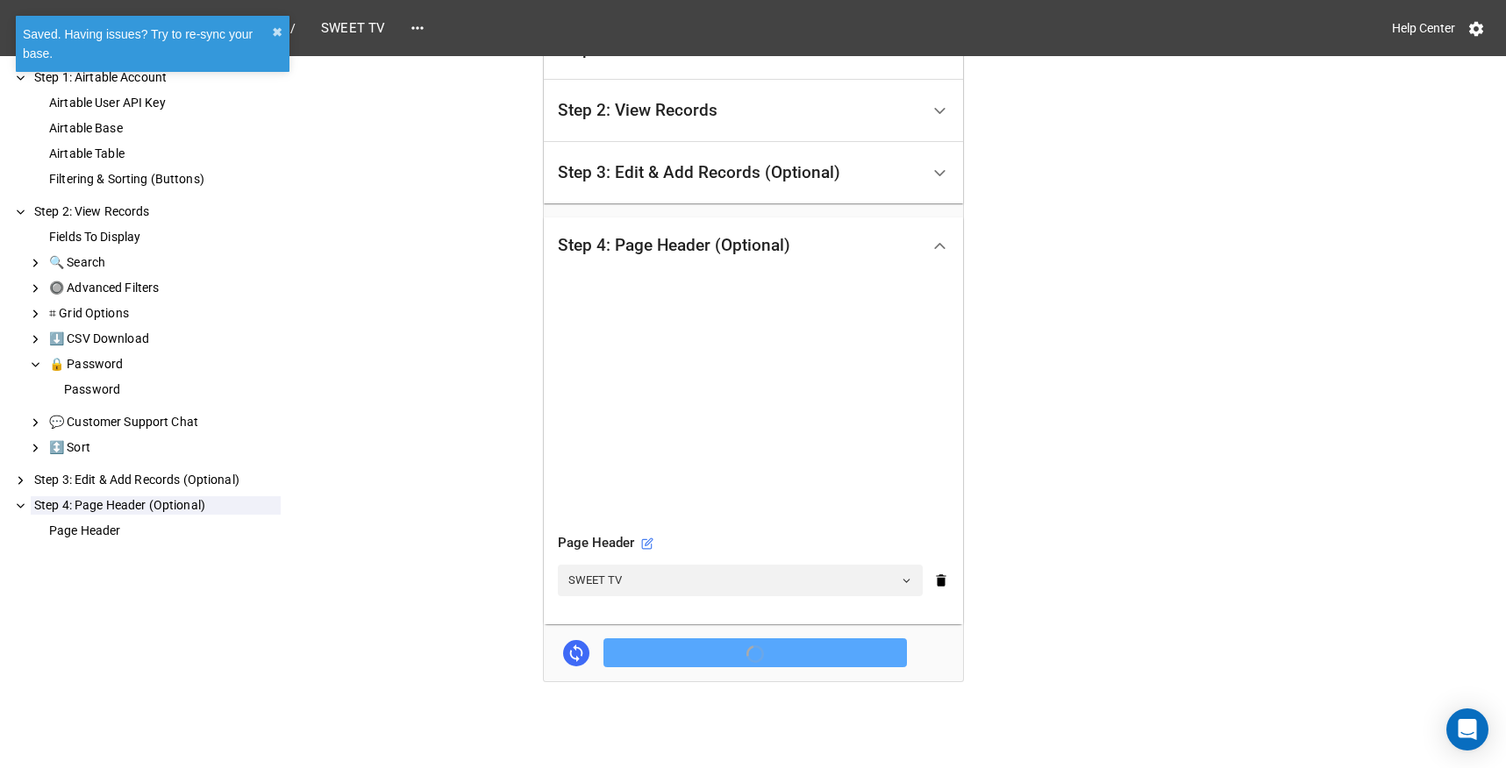
scroll to position [368, 0]
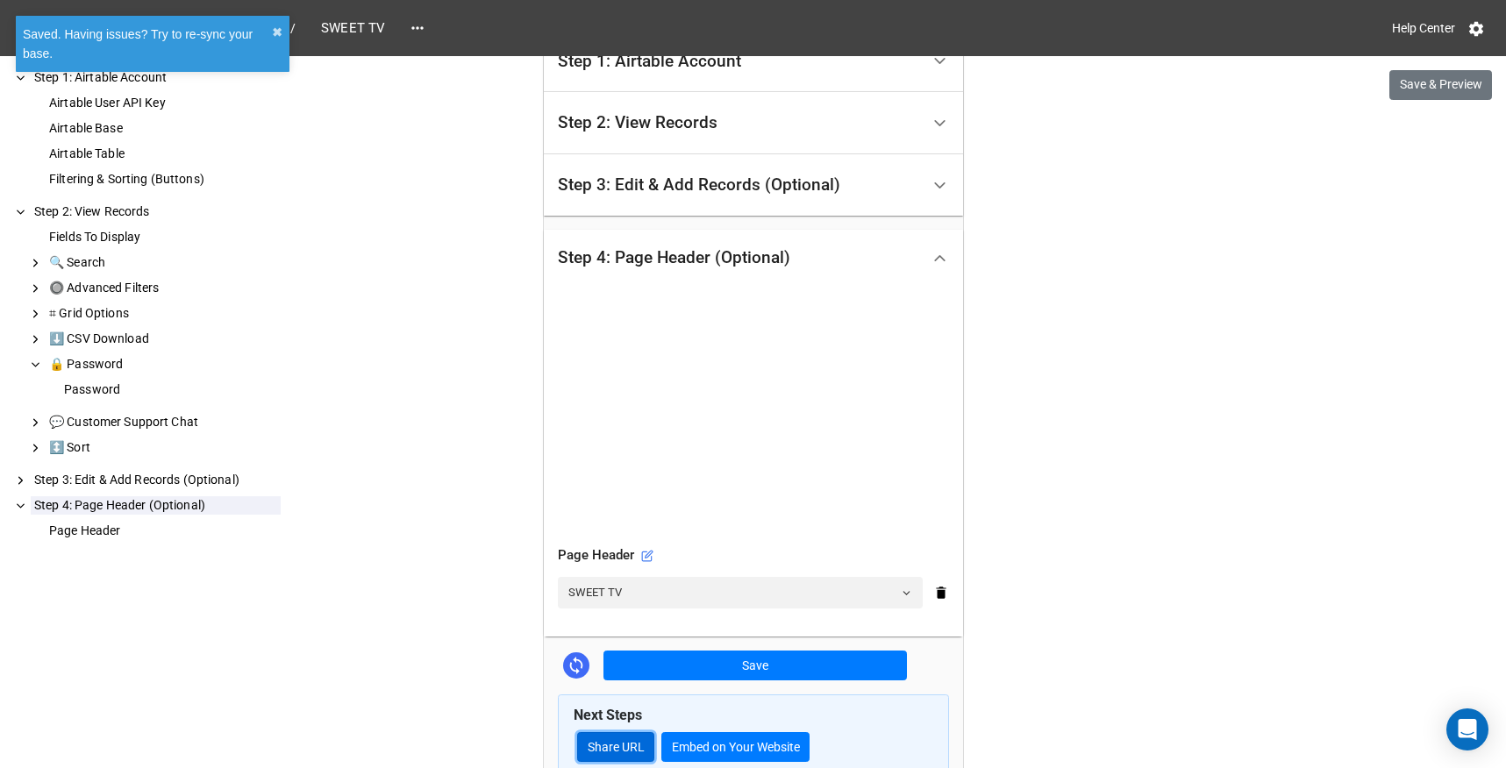
click at [629, 733] on link "Share URL" at bounding box center [615, 747] width 77 height 30
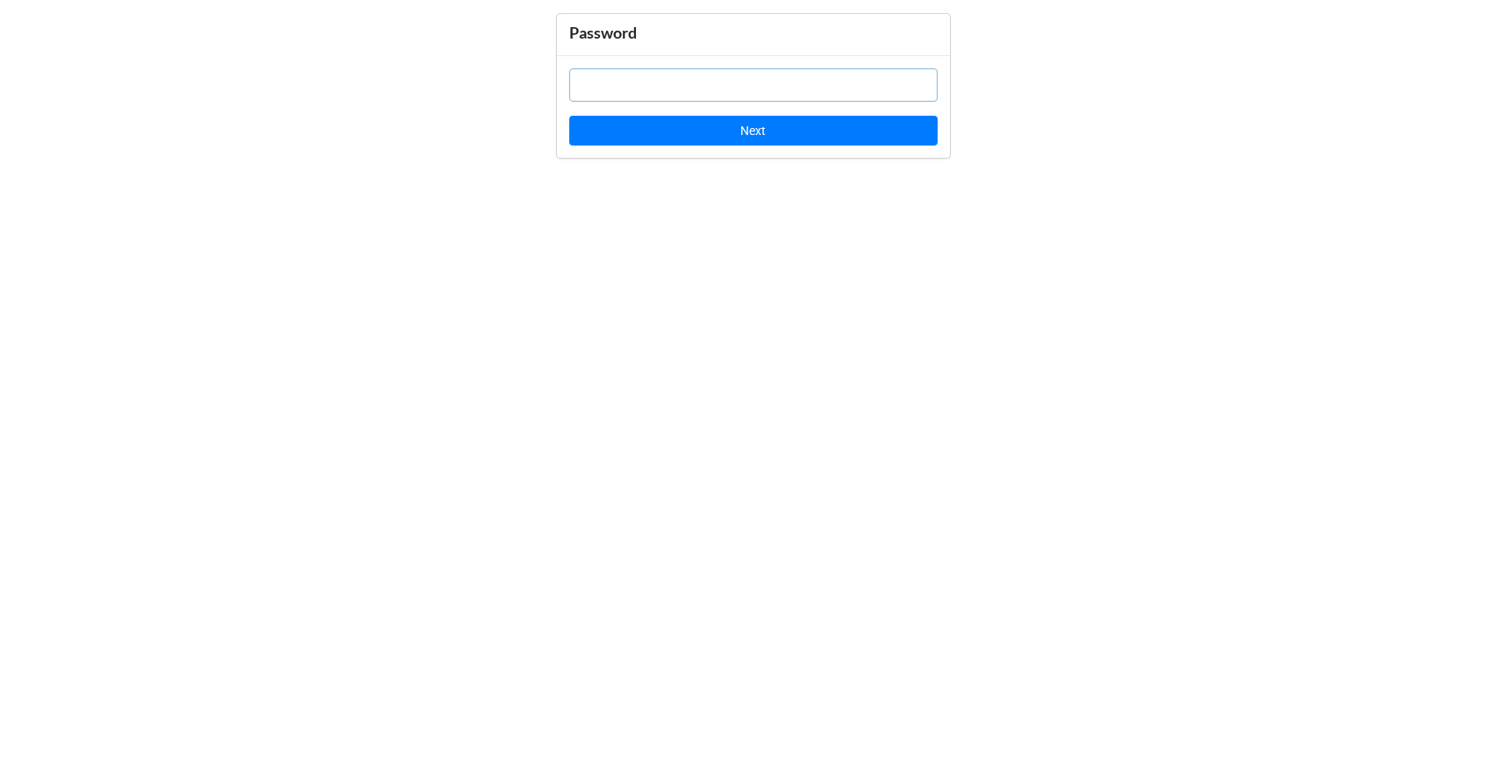
click at [658, 53] on div "Password" at bounding box center [753, 34] width 393 height 41
click at [652, 91] on input "text" at bounding box center [753, 84] width 368 height 33
paste input "8hm6Dw"
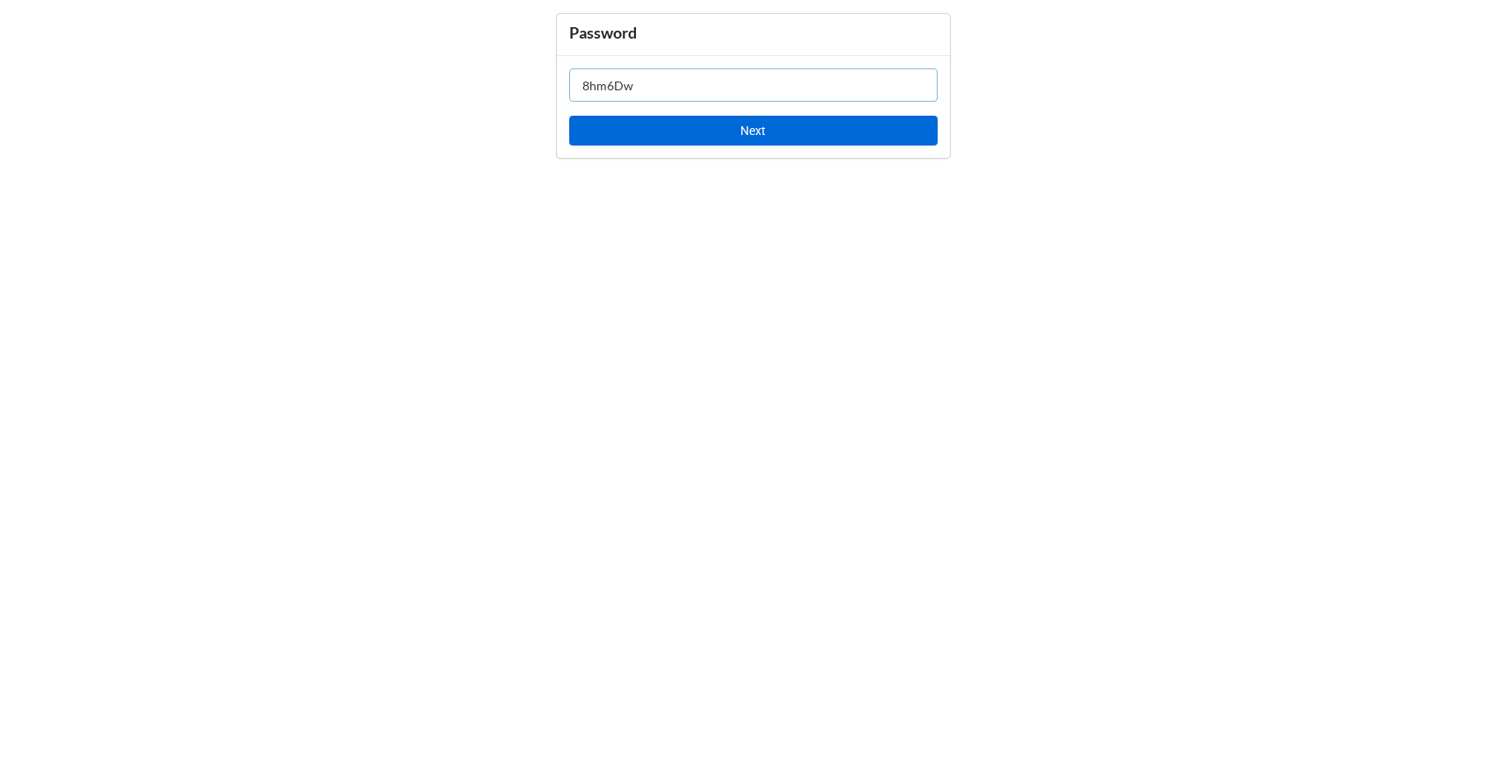
type input "8hm6Dw"
click at [655, 134] on button "Next" at bounding box center [753, 131] width 368 height 30
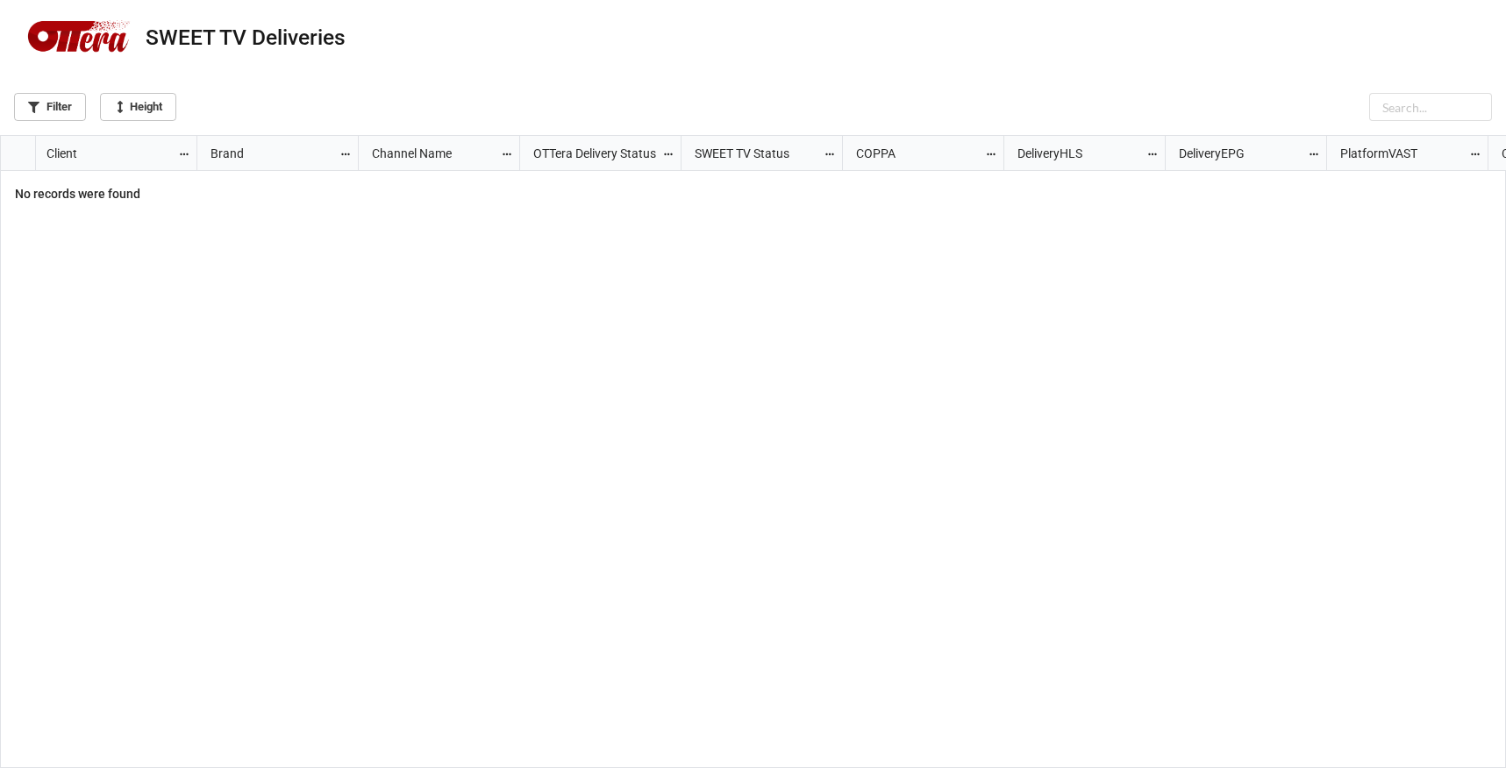
scroll to position [10, 10]
